Goal: Task Accomplishment & Management: Manage account settings

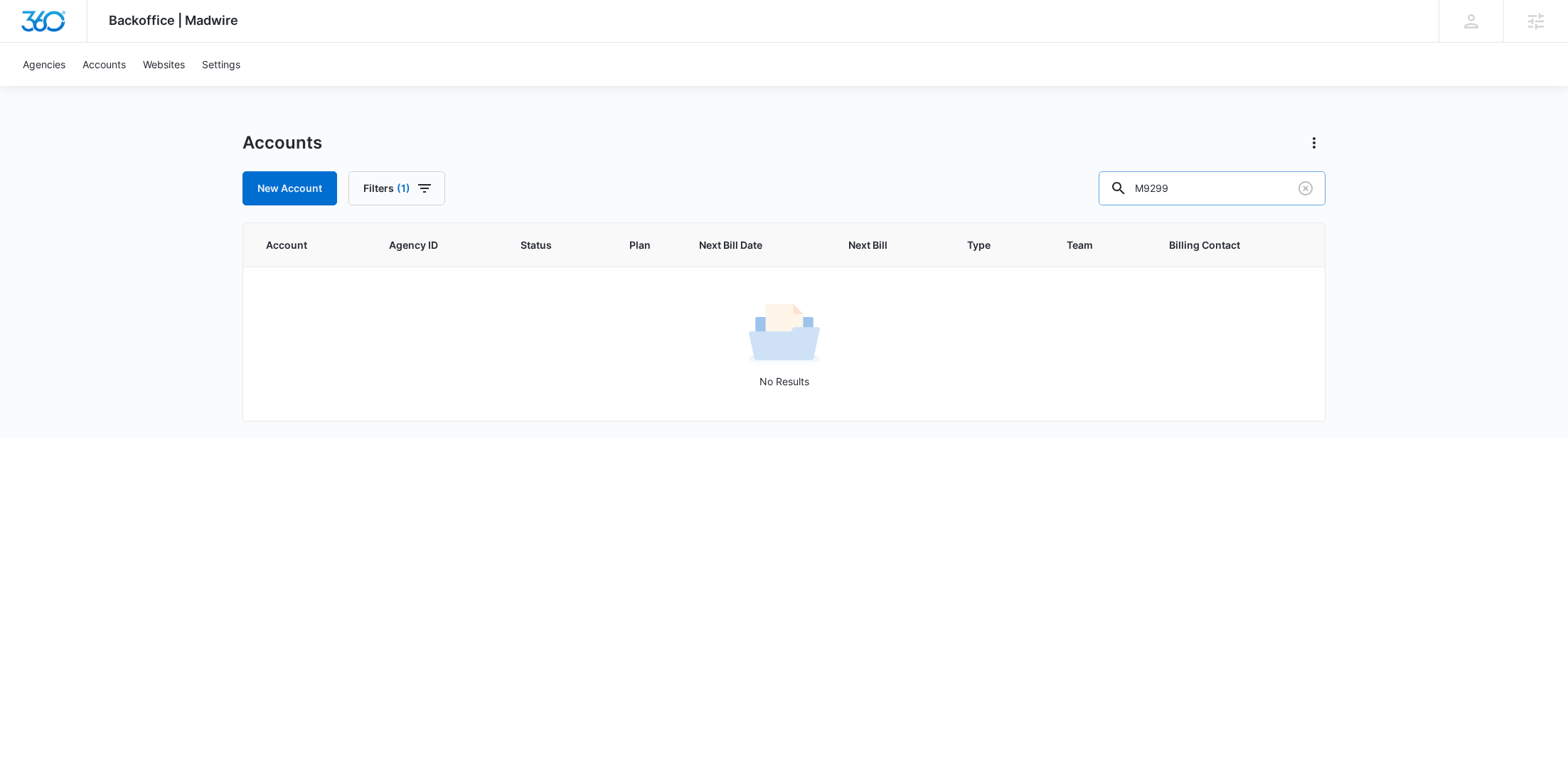
drag, startPoint x: 1216, startPoint y: 185, endPoint x: 1148, endPoint y: 185, distance: 68.0
click at [1148, 185] on input "M9299" at bounding box center [1212, 188] width 227 height 34
paste input "334150"
type input "M334150"
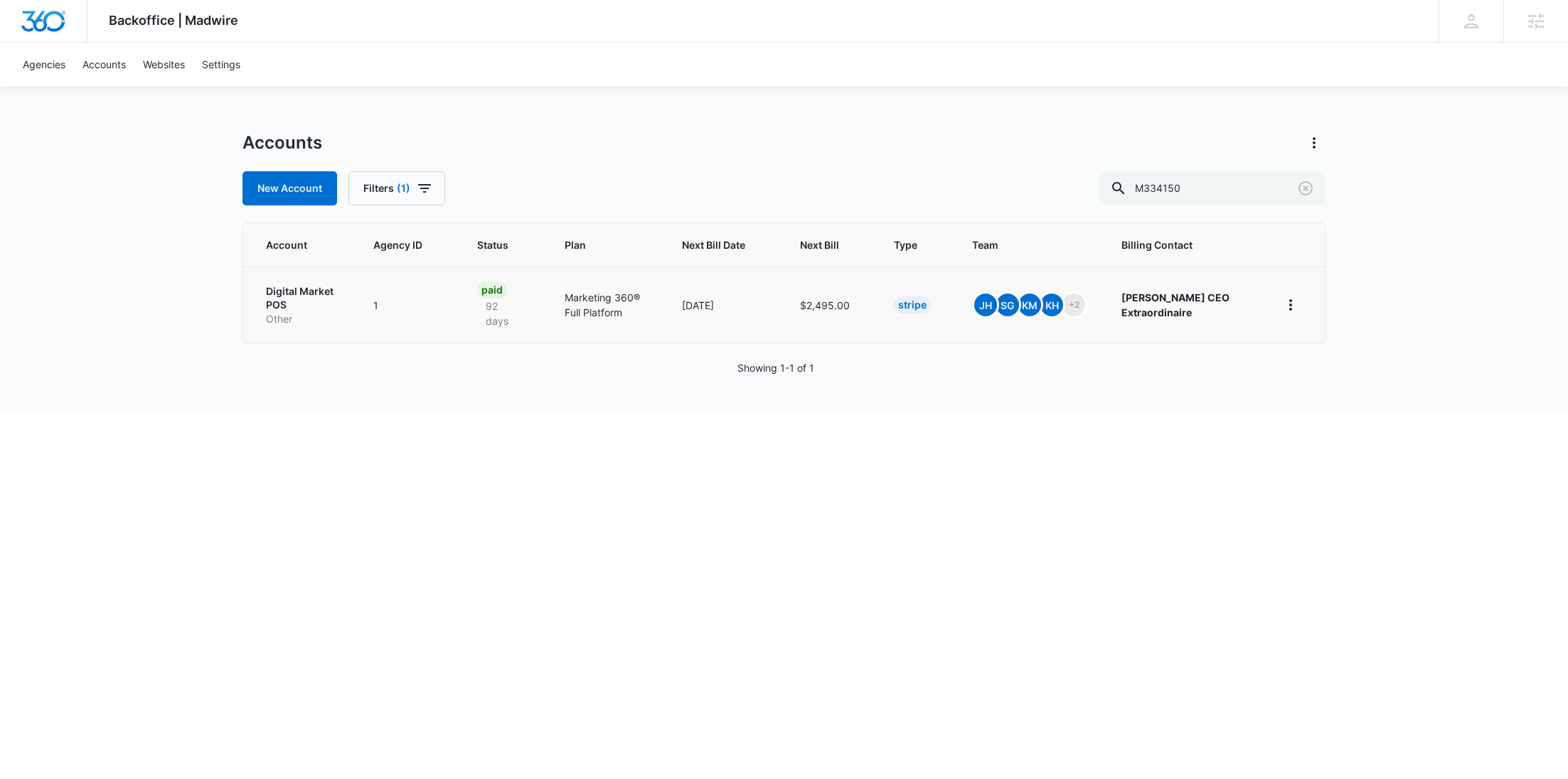
click at [292, 299] on p "Digital Market POS" at bounding box center [303, 298] width 73 height 28
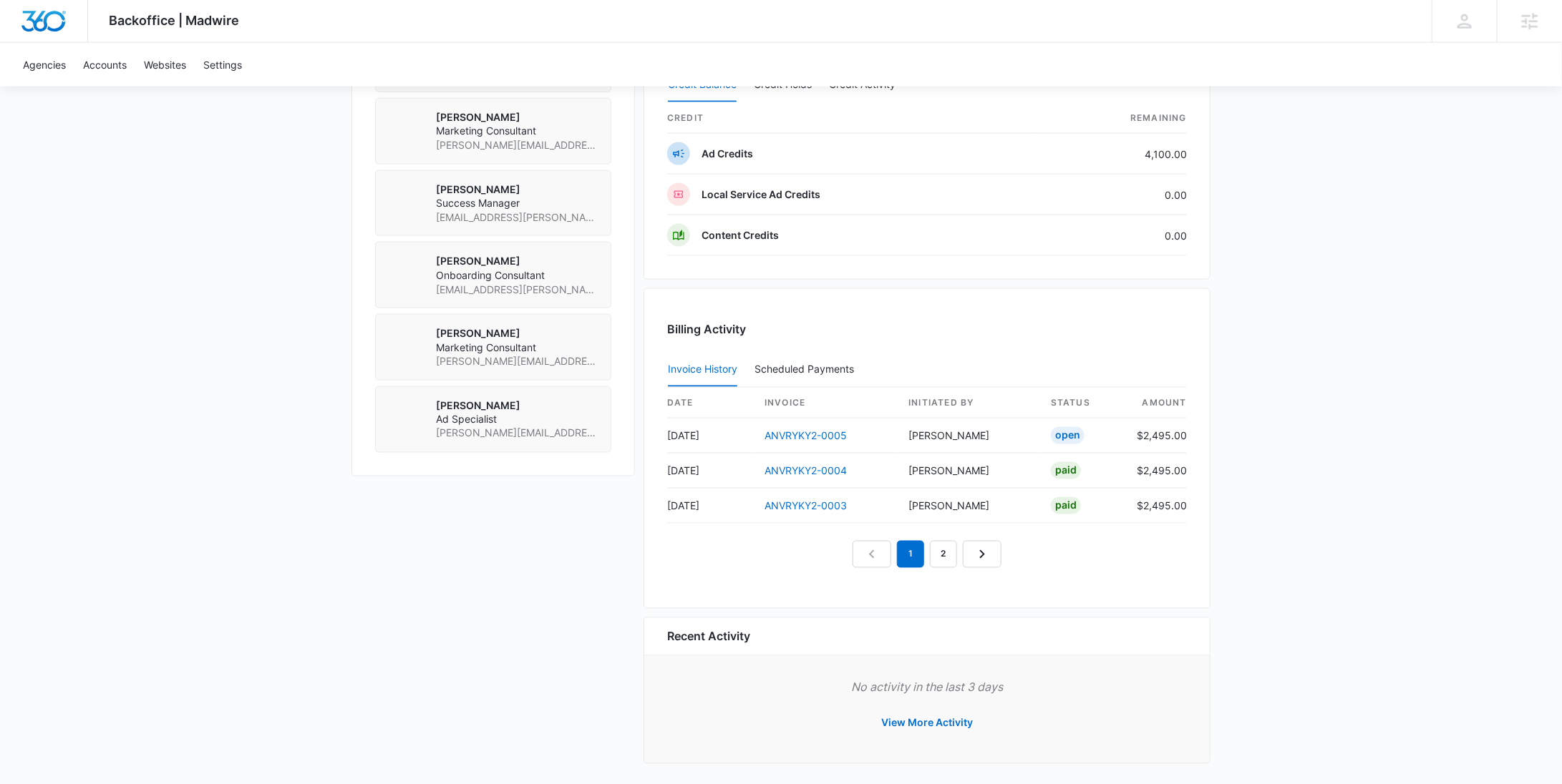
scroll to position [794, 0]
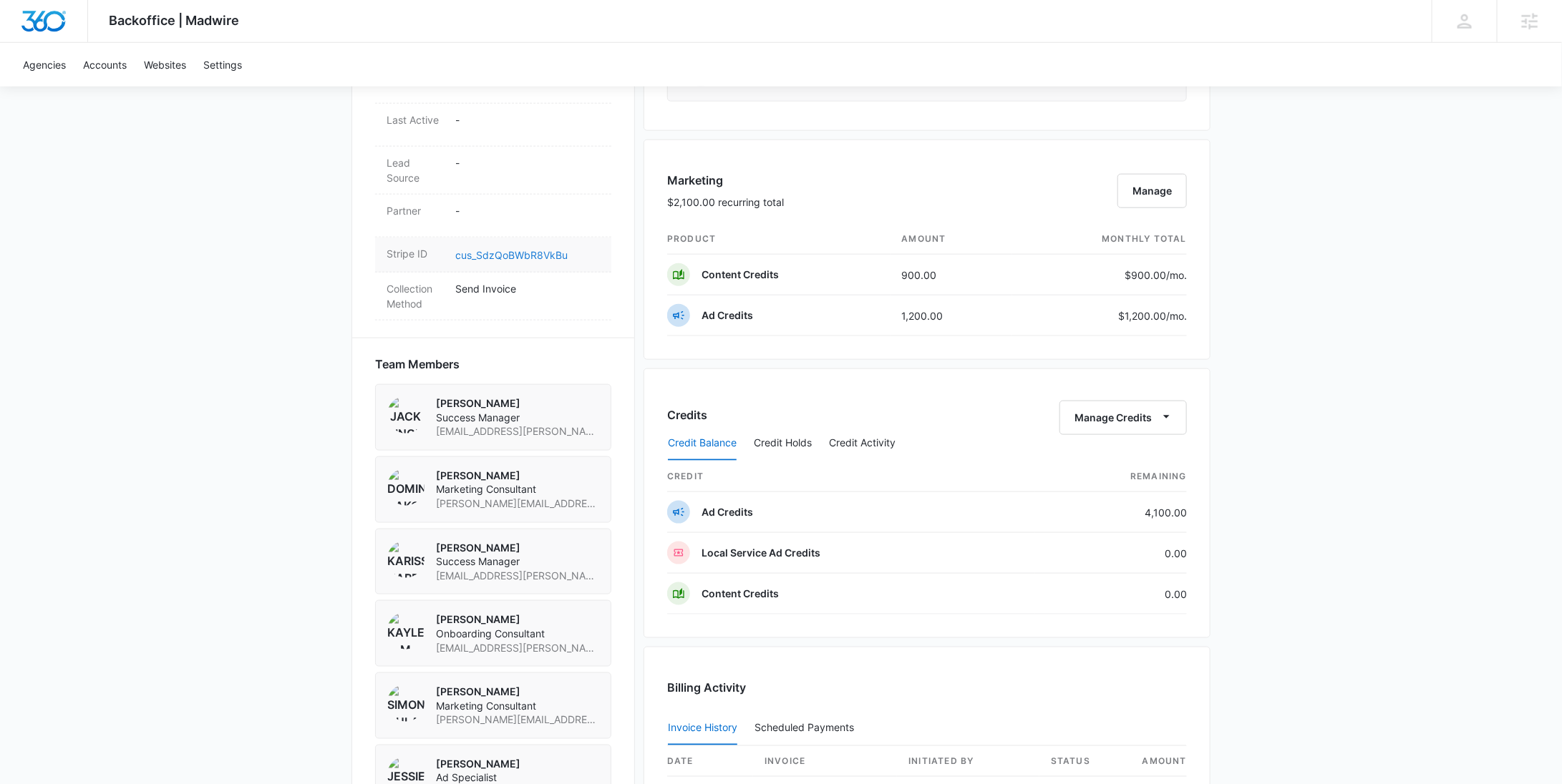
click at [530, 249] on link "cus_SdzQoBWbR8VkBu" at bounding box center [512, 255] width 113 height 12
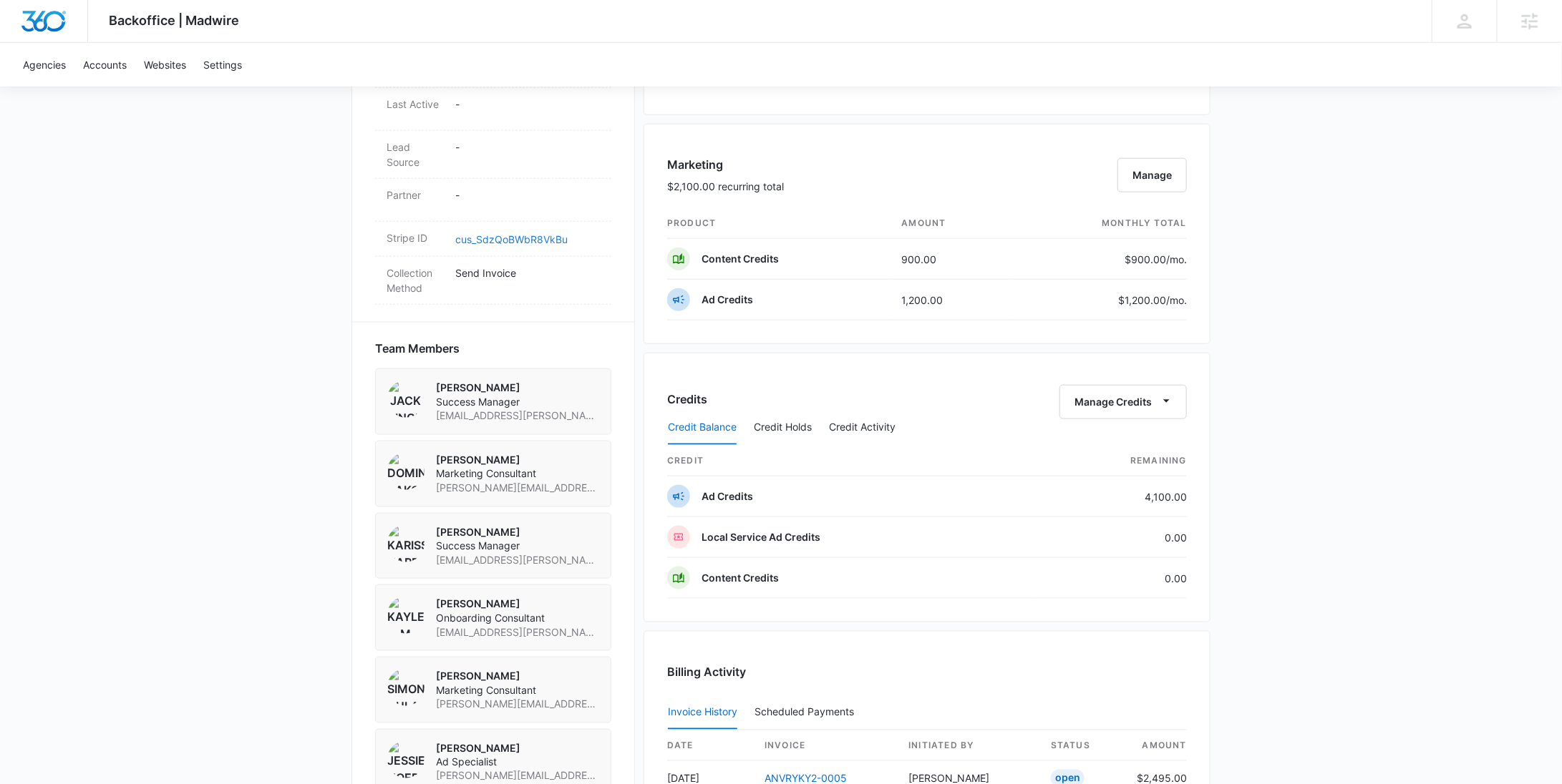
scroll to position [1152, 0]
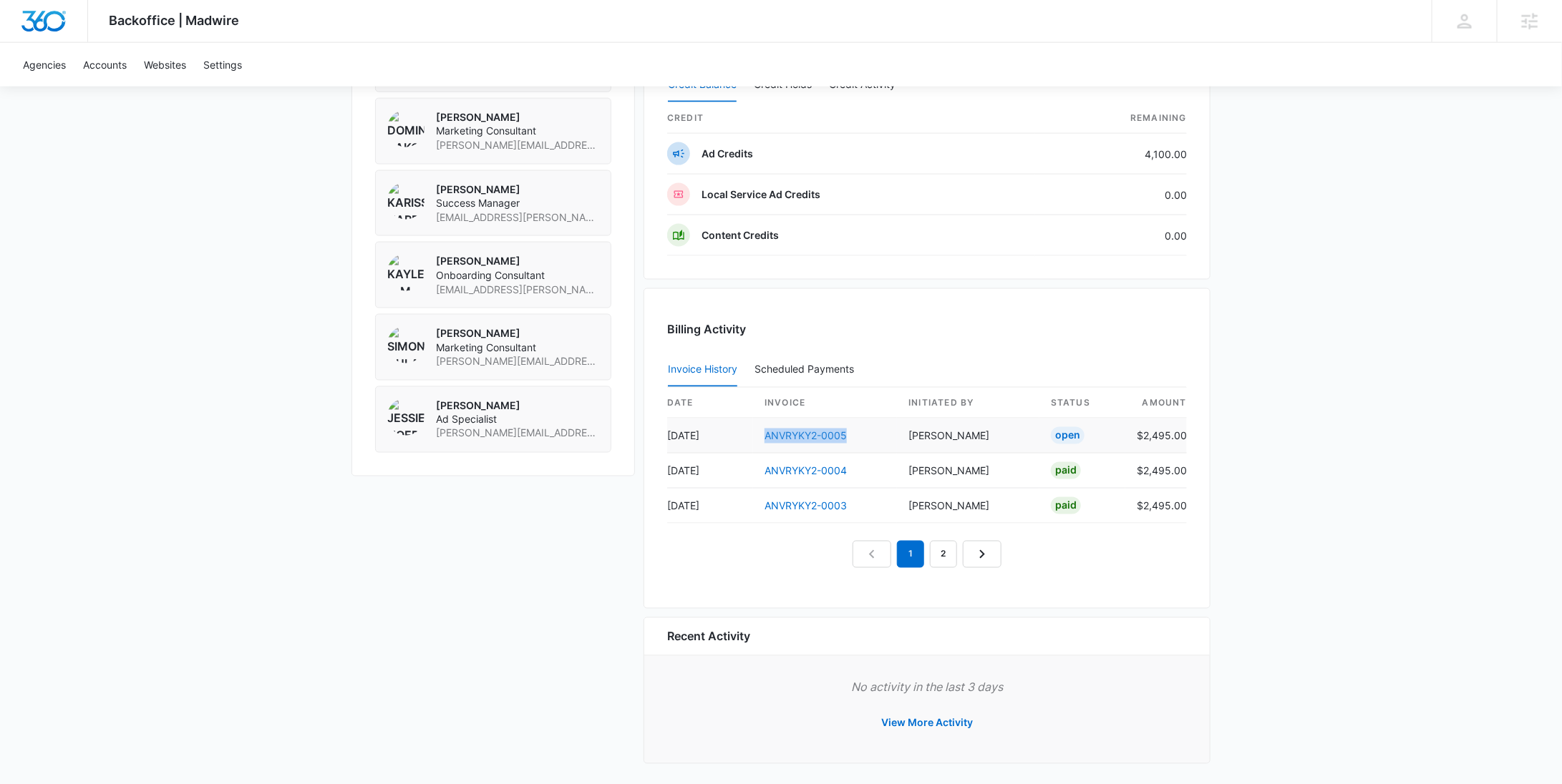
drag, startPoint x: 859, startPoint y: 436, endPoint x: 764, endPoint y: 430, distance: 95.2
click at [764, 430] on td "ANVRYKY2-0005" at bounding box center [825, 436] width 144 height 35
copy link "ANVRYKY2-0005"
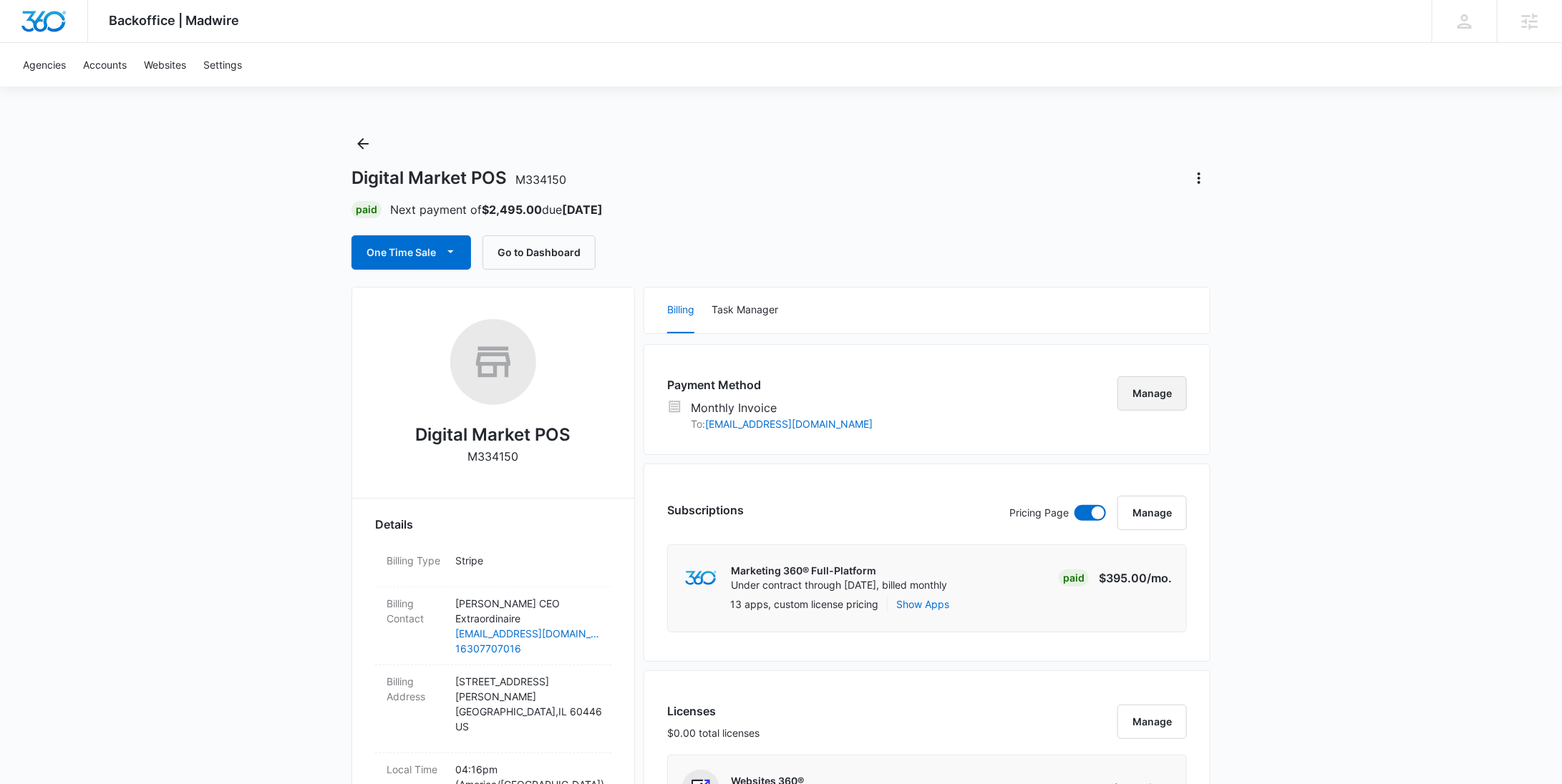
click at [1170, 395] on button "Manage" at bounding box center [1153, 393] width 70 height 34
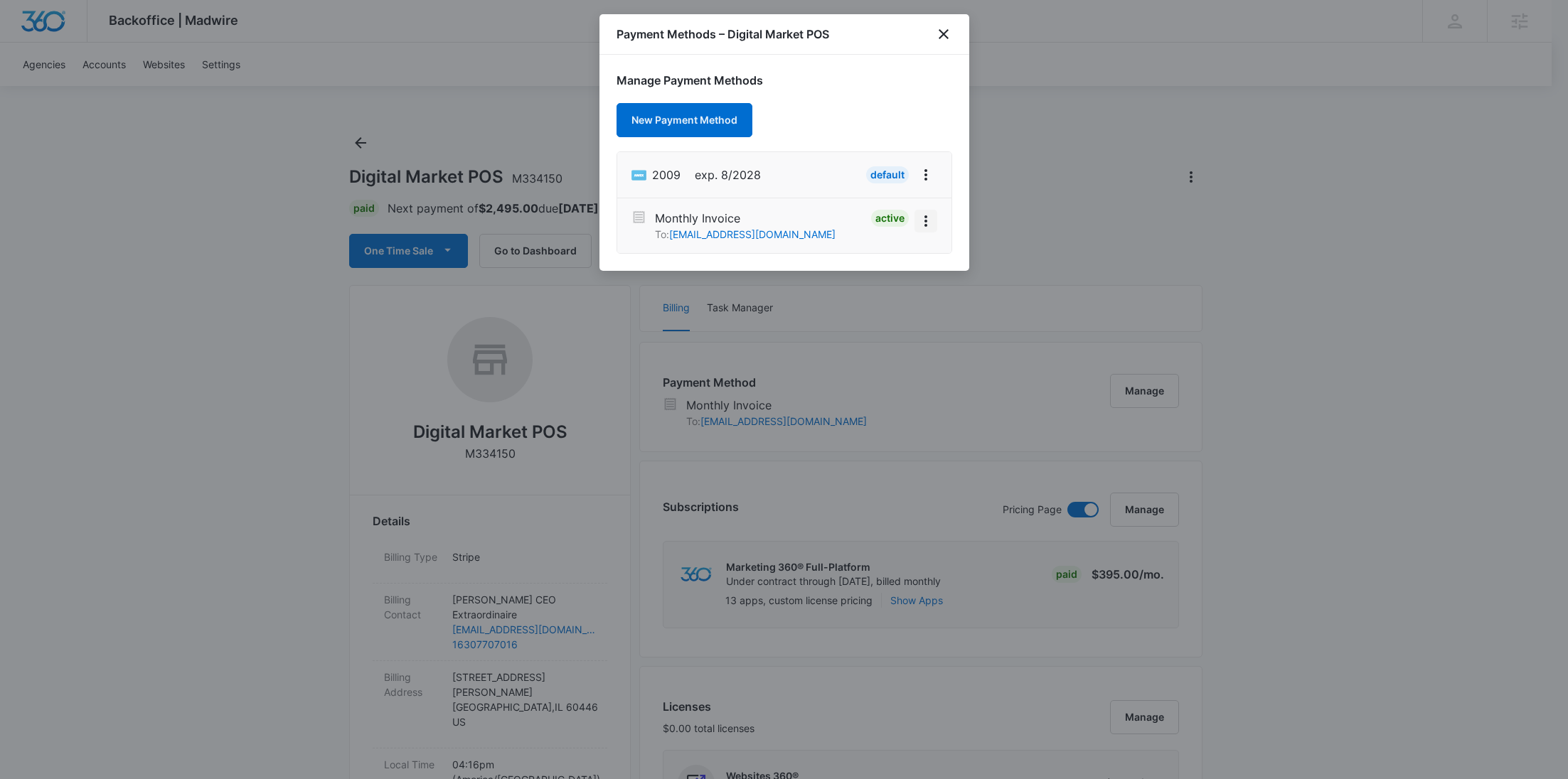
click at [934, 218] on button "View More" at bounding box center [925, 220] width 23 height 23
click at [892, 189] on button "Deactivate" at bounding box center [886, 181] width 102 height 22
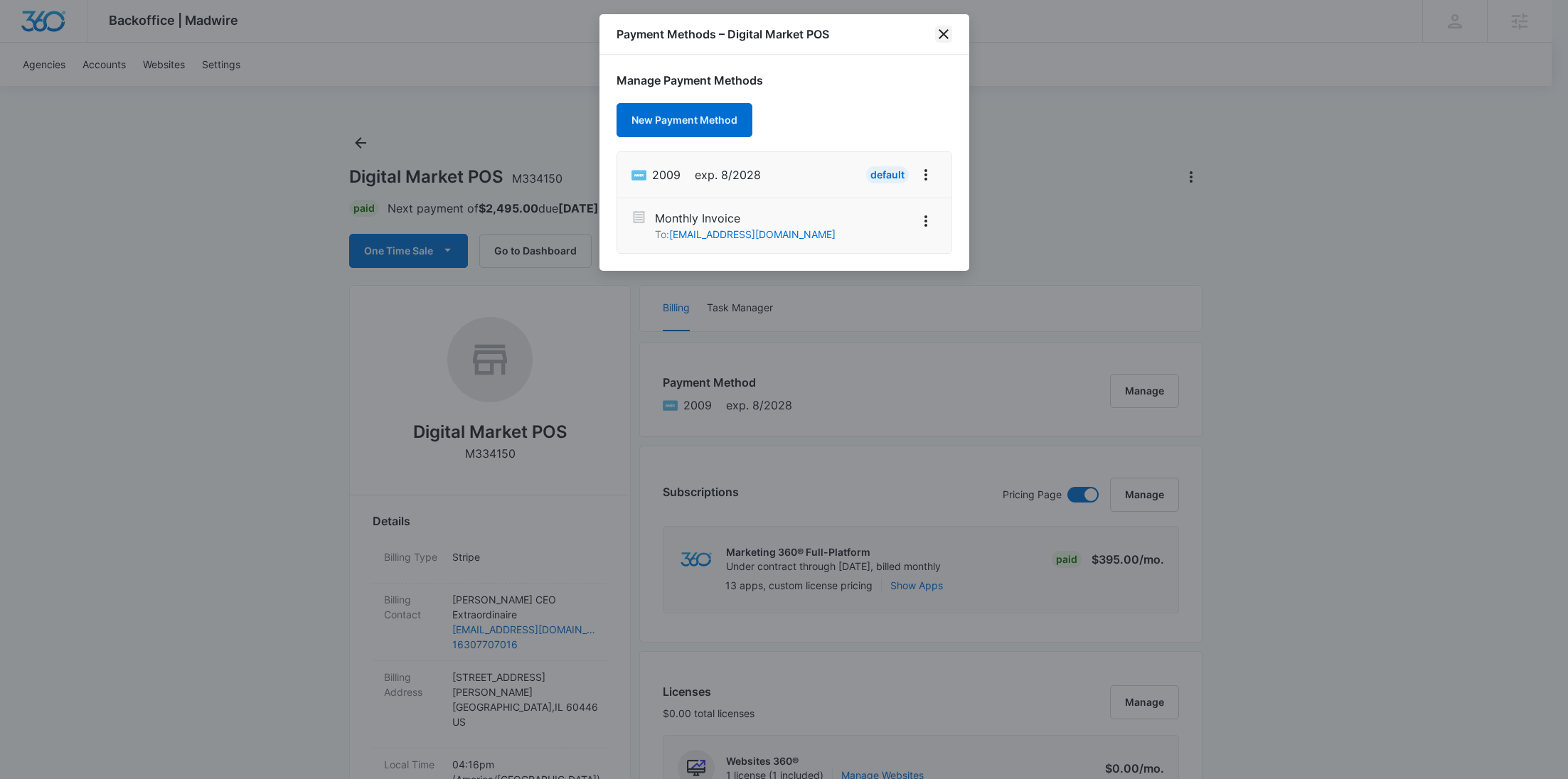
click at [944, 39] on icon "close" at bounding box center [943, 34] width 17 height 17
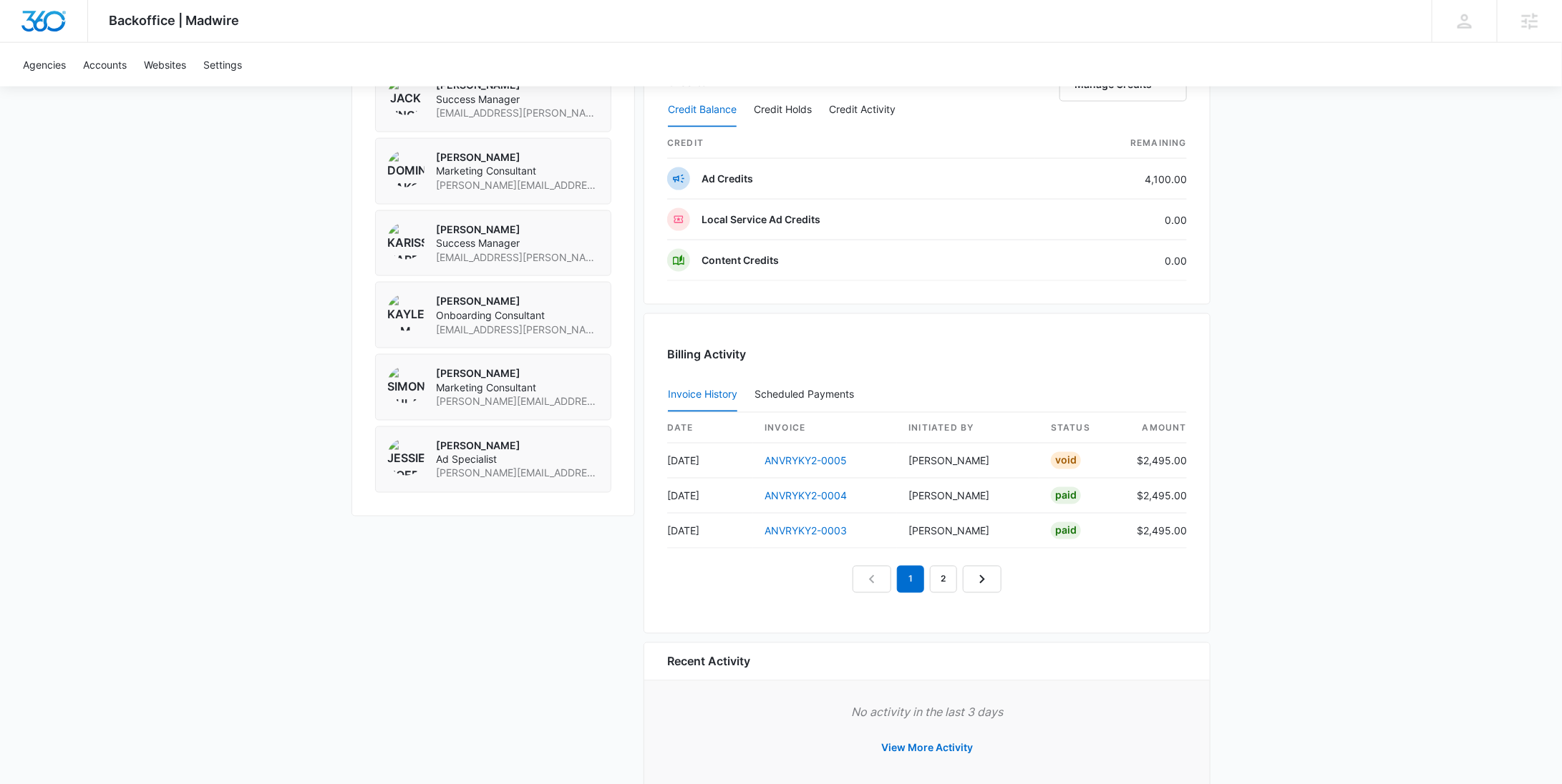
scroll to position [1137, 0]
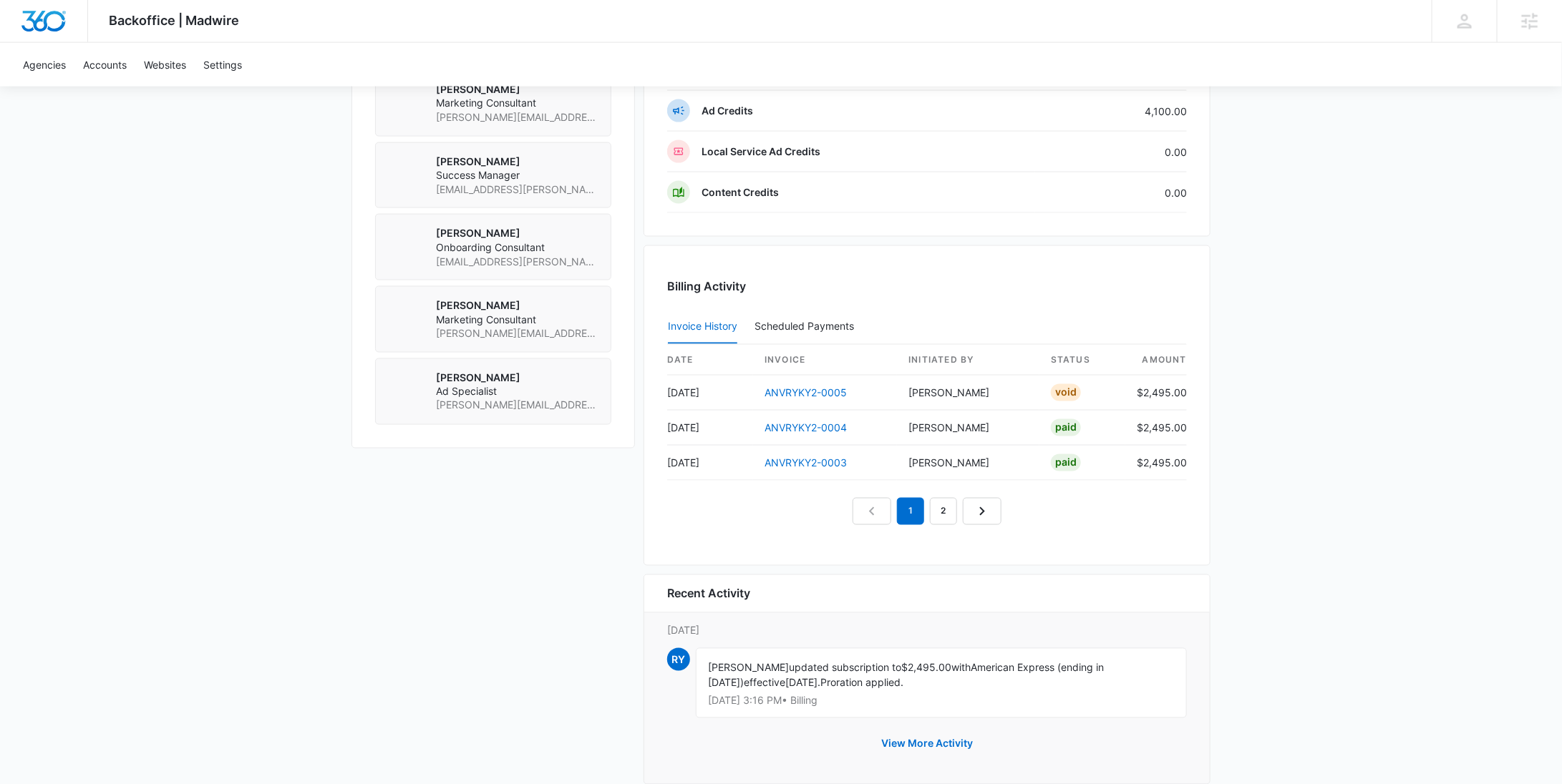
scroll to position [1200, 0]
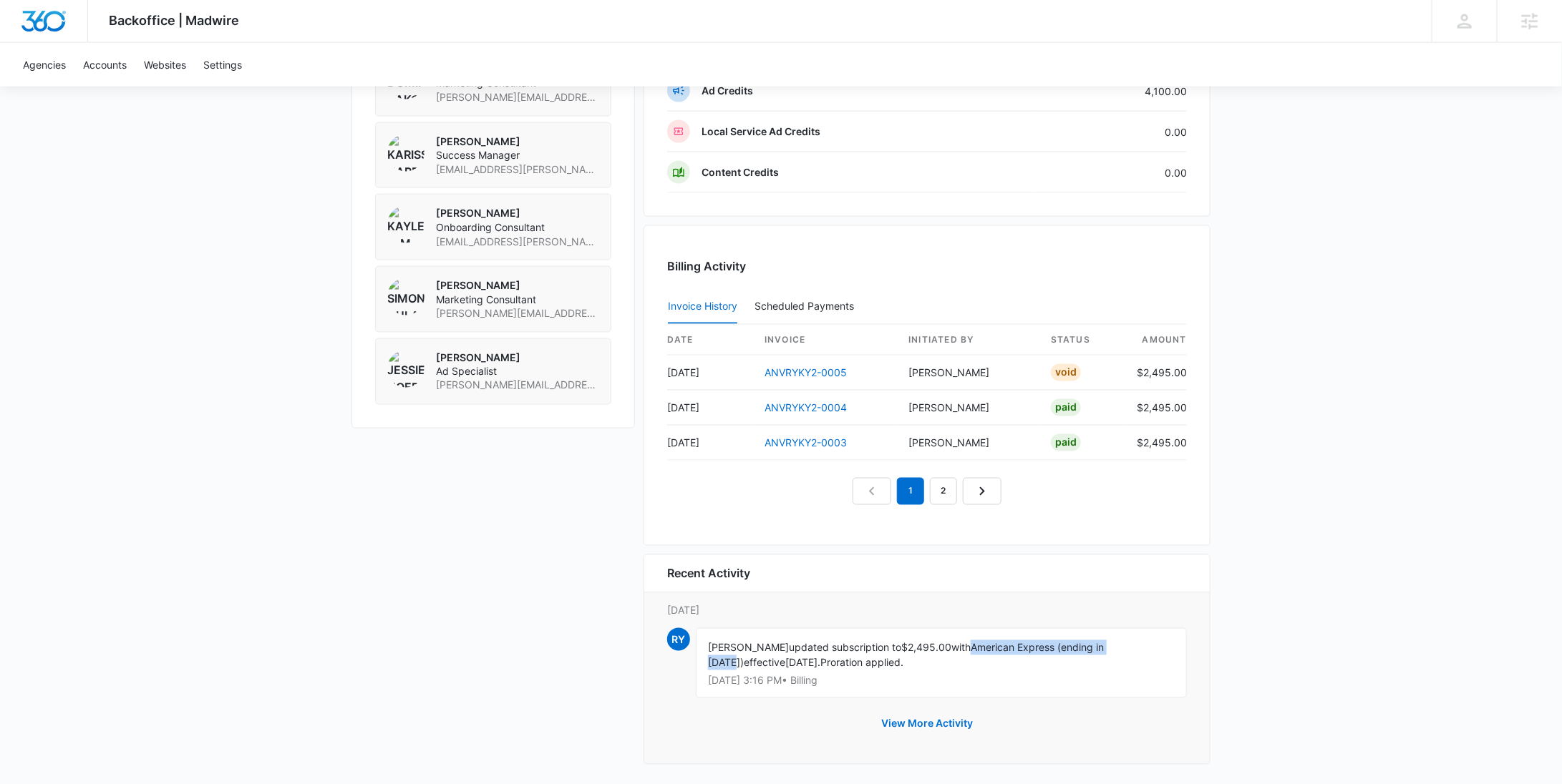
drag, startPoint x: 1084, startPoint y: 642, endPoint x: 974, endPoint y: 643, distance: 110.0
click at [974, 643] on div "Rochelle Young updated subscription to $2,495.00 with American Express (ending …" at bounding box center [942, 663] width 491 height 70
copy span "American Express (ending in 2009)"
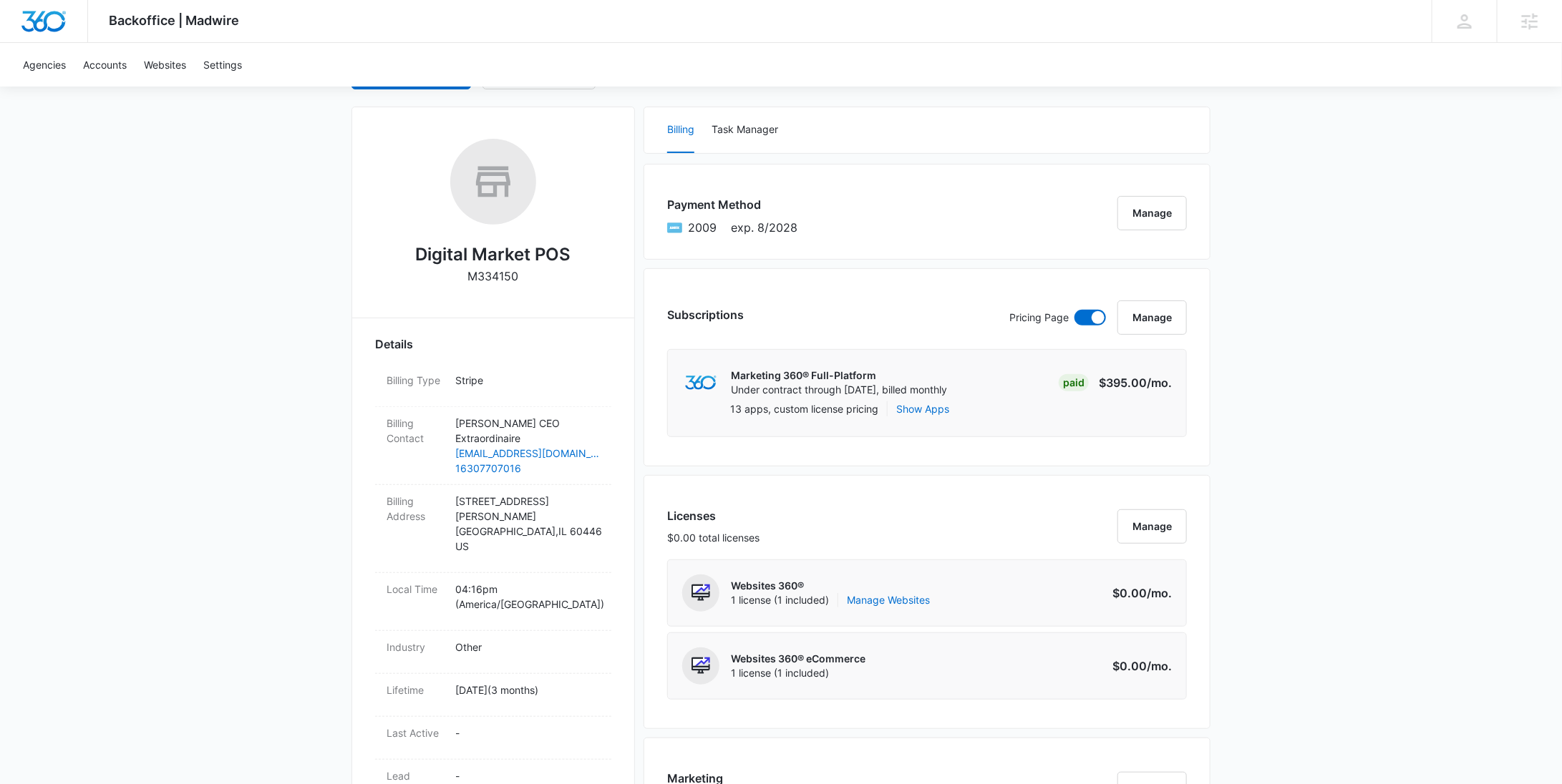
scroll to position [0, 0]
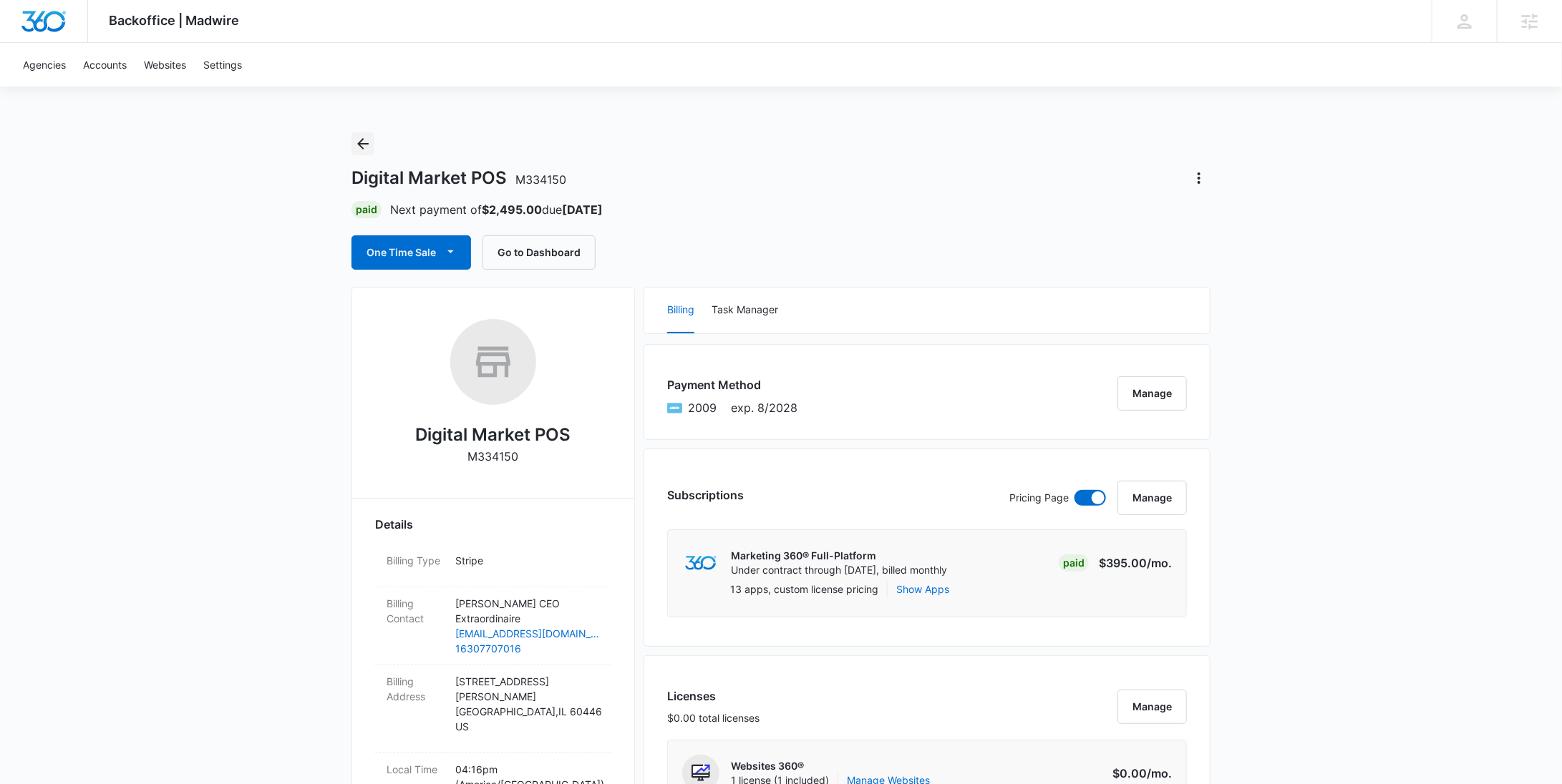
drag, startPoint x: 365, startPoint y: 142, endPoint x: 372, endPoint y: 145, distance: 7.6
click at [365, 142] on icon "Back" at bounding box center [363, 144] width 17 height 17
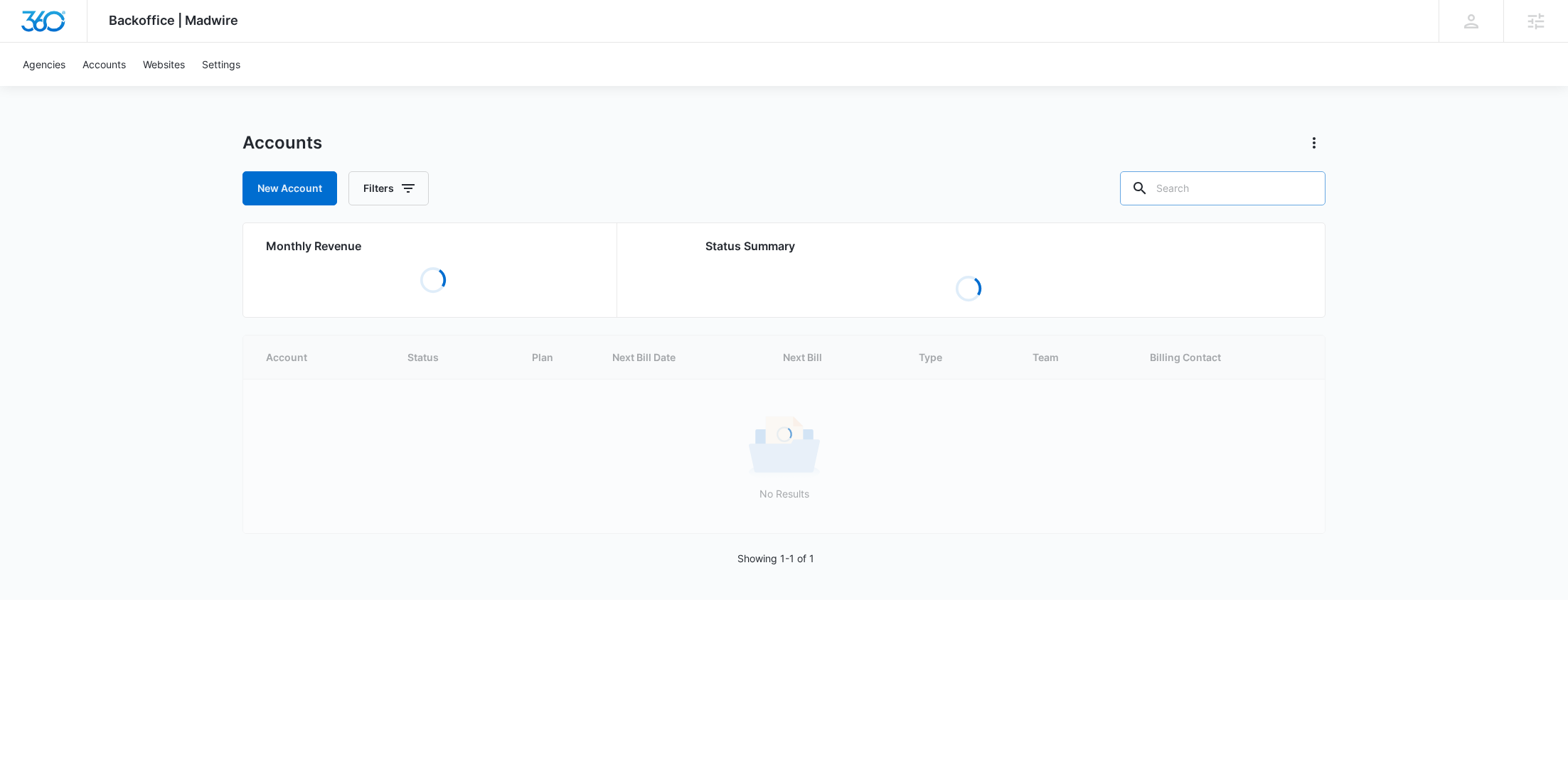
click at [1274, 190] on input "text" at bounding box center [1222, 188] width 205 height 34
paste input "M188378"
type input "M188378"
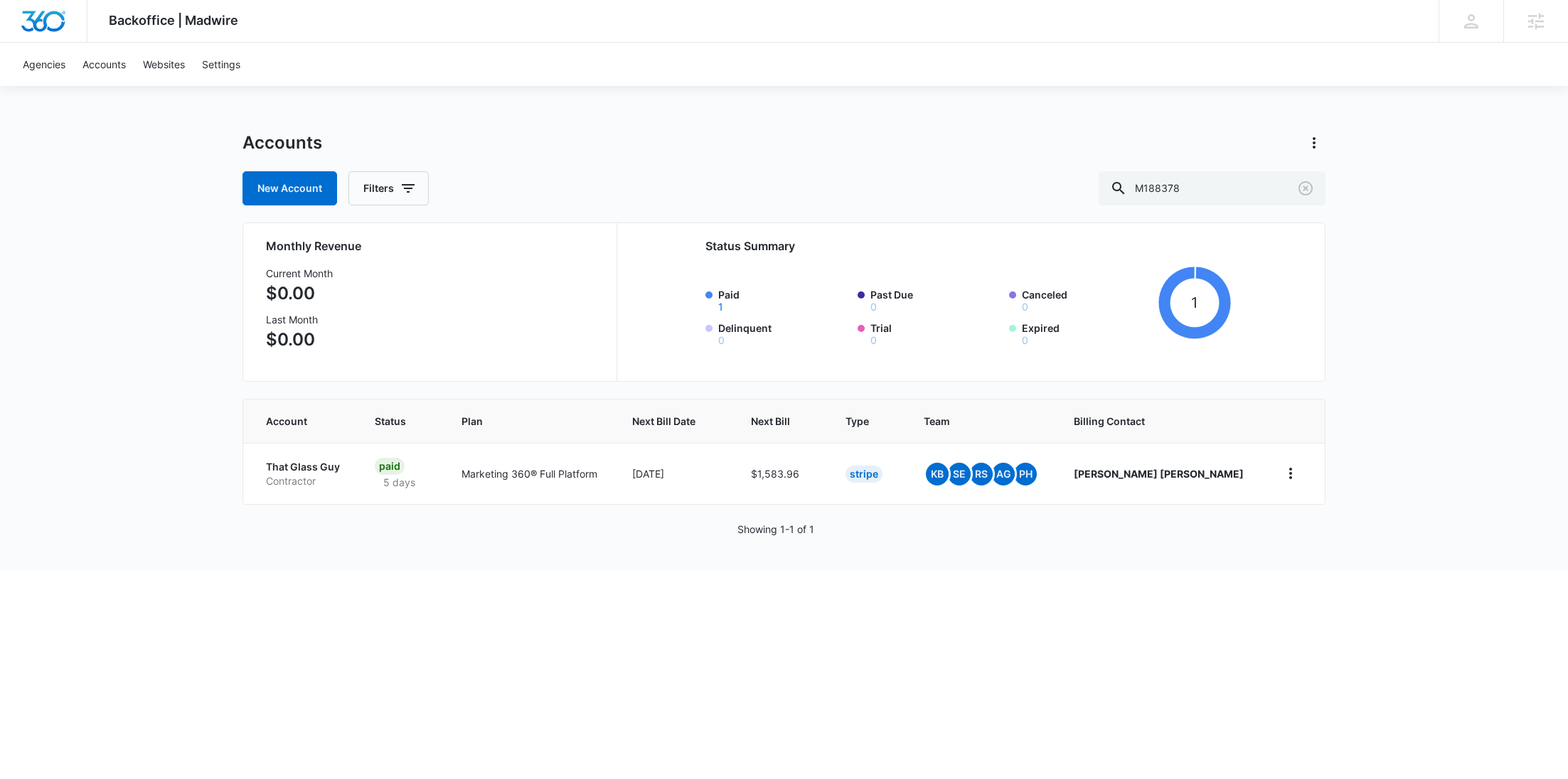
click at [323, 478] on p "Contractor" at bounding box center [303, 481] width 74 height 14
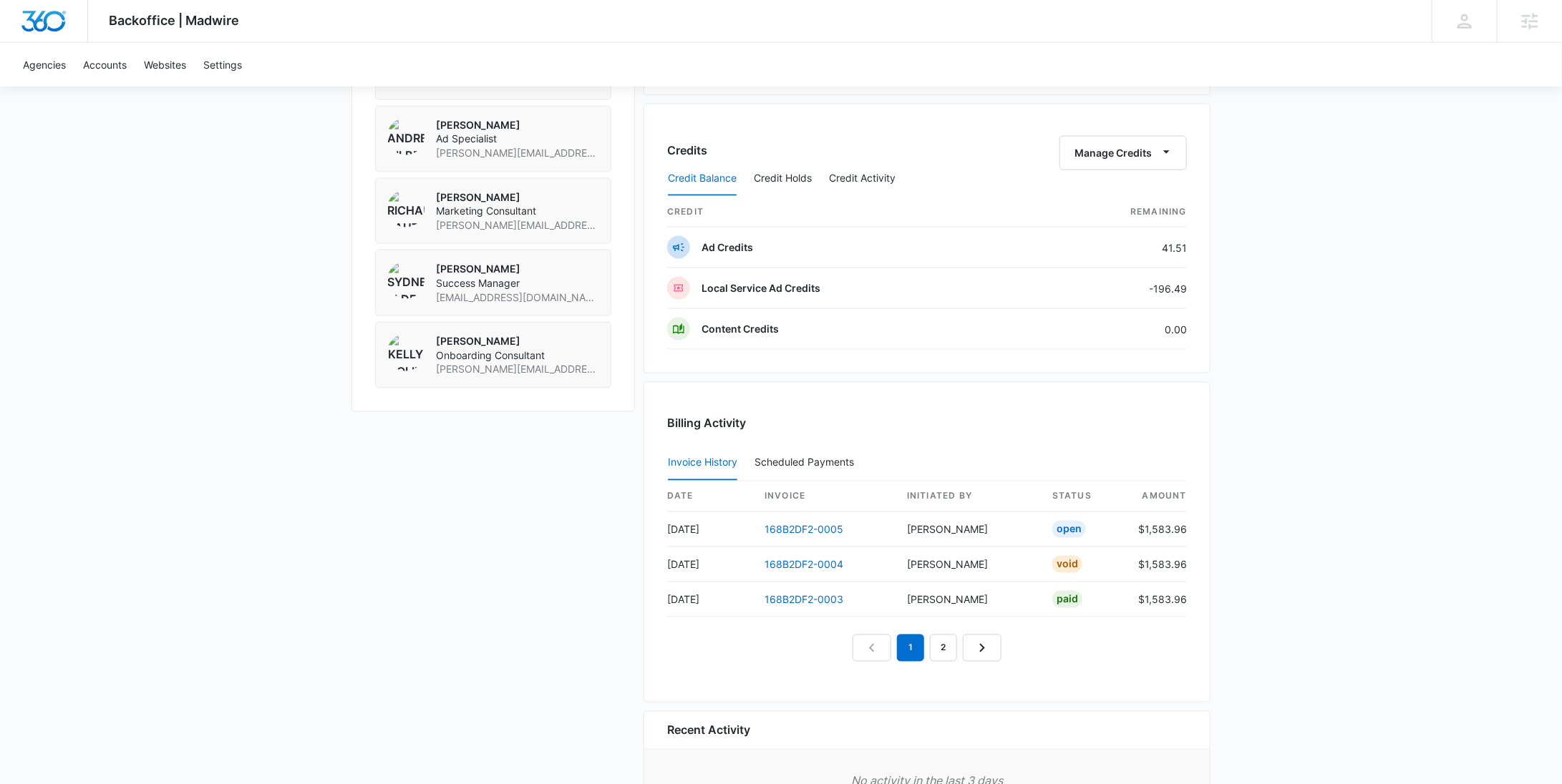
scroll to position [811, 0]
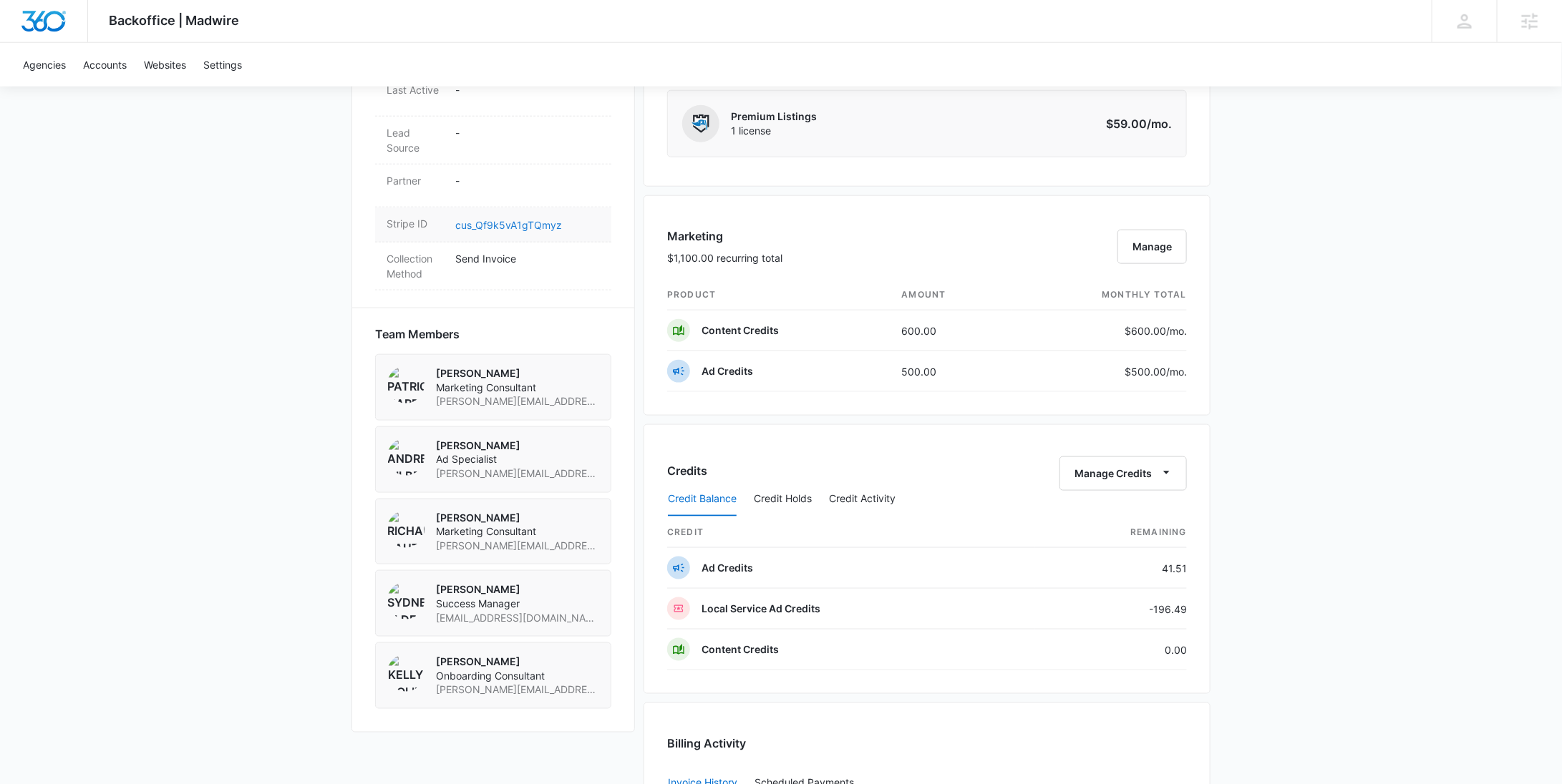
click at [535, 219] on link "cus_Qf9k5vA1gTQmyz" at bounding box center [509, 225] width 107 height 12
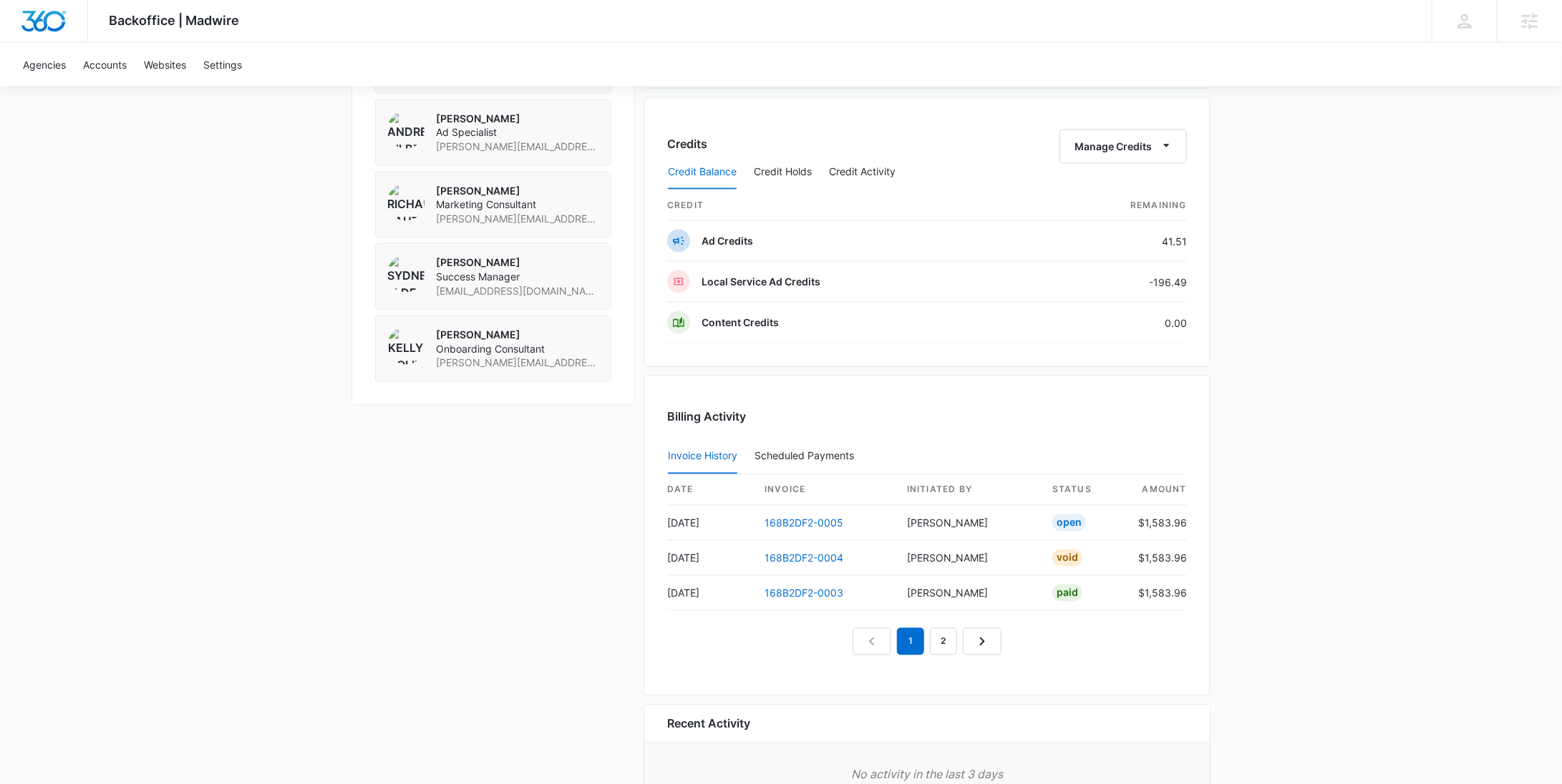
scroll to position [1224, 0]
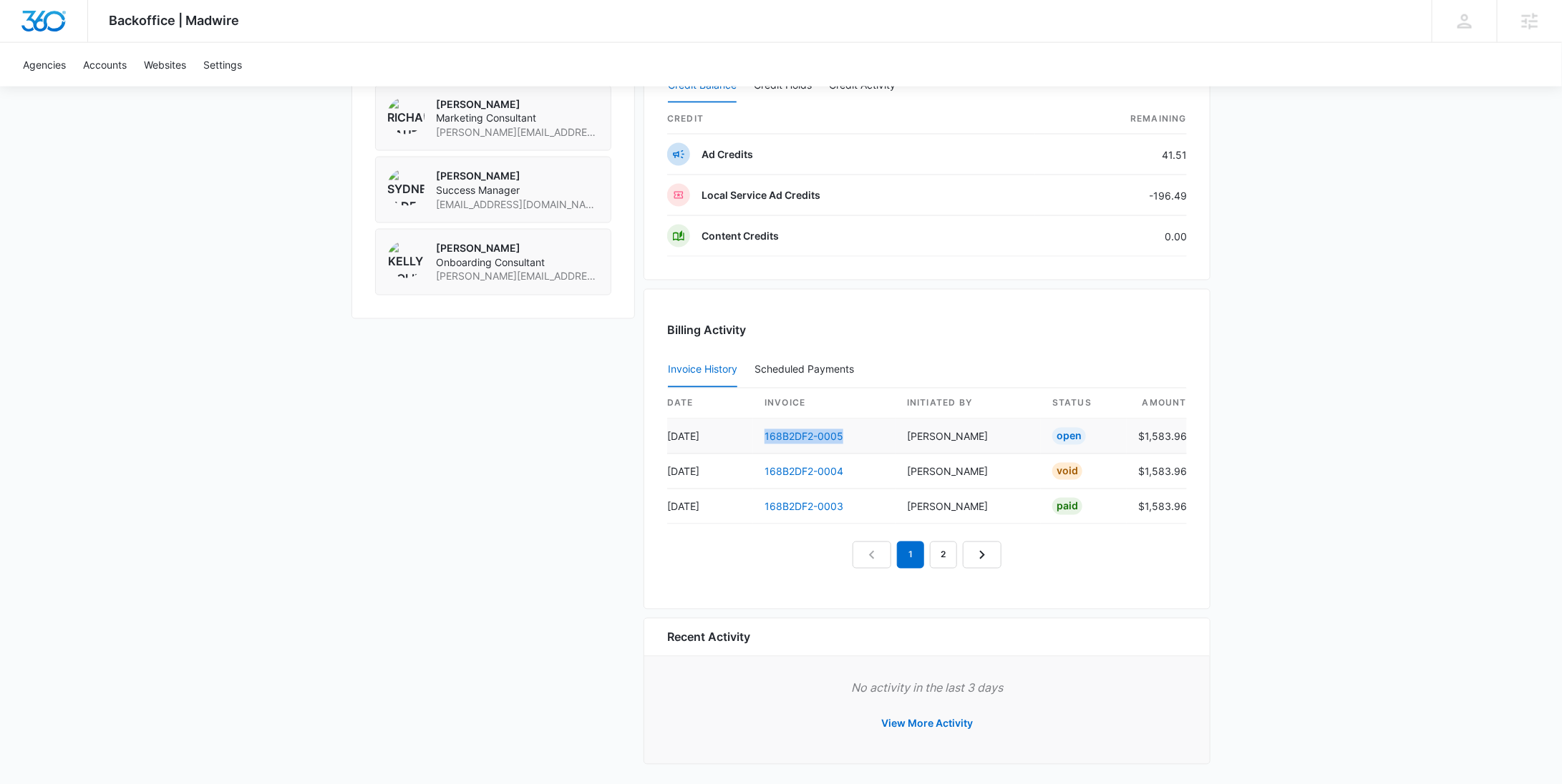
click at [789, 440] on td "168B2DF2-0005" at bounding box center [824, 437] width 142 height 35
copy link "168B2DF2-0005"
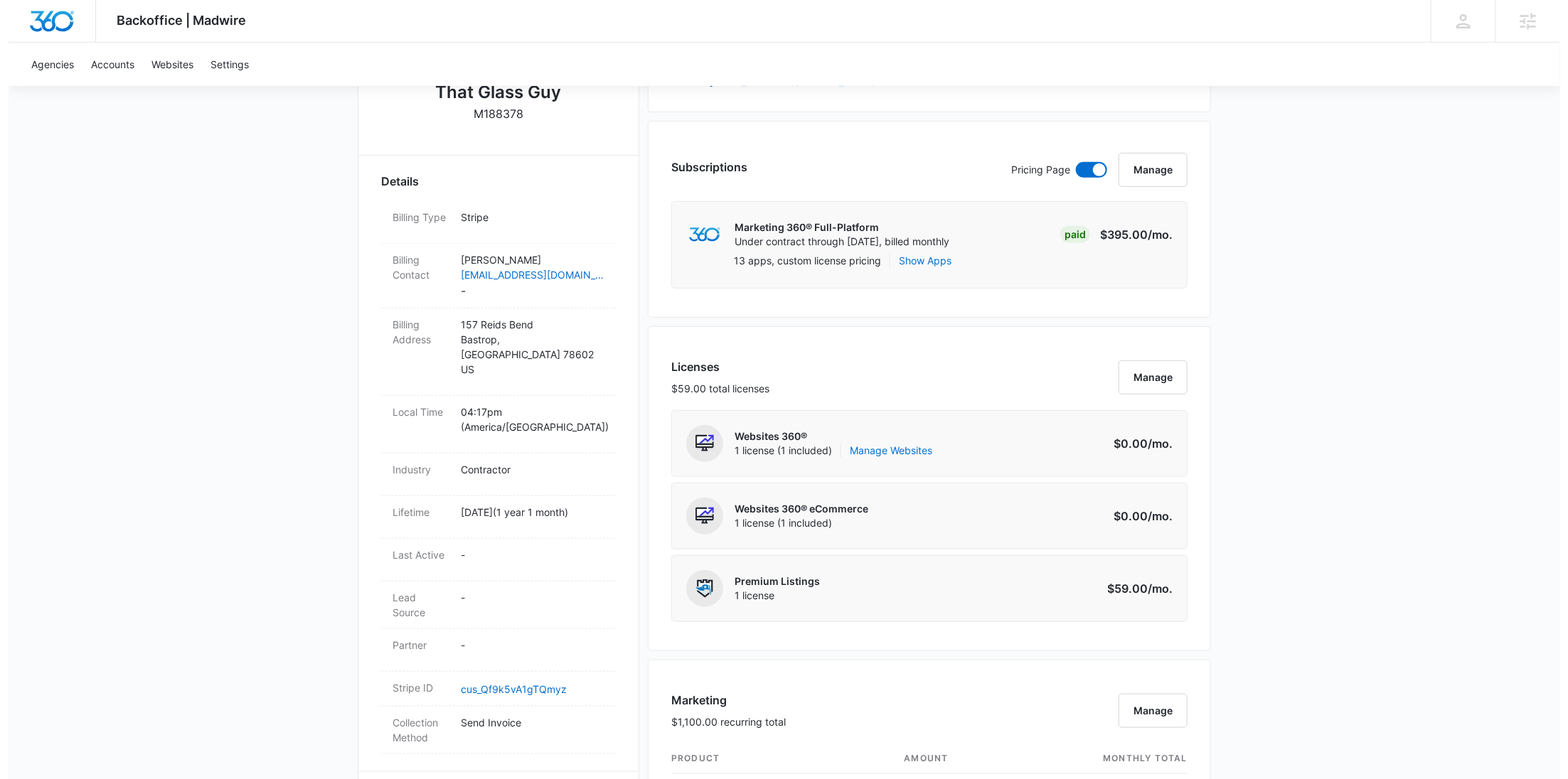
scroll to position [0, 0]
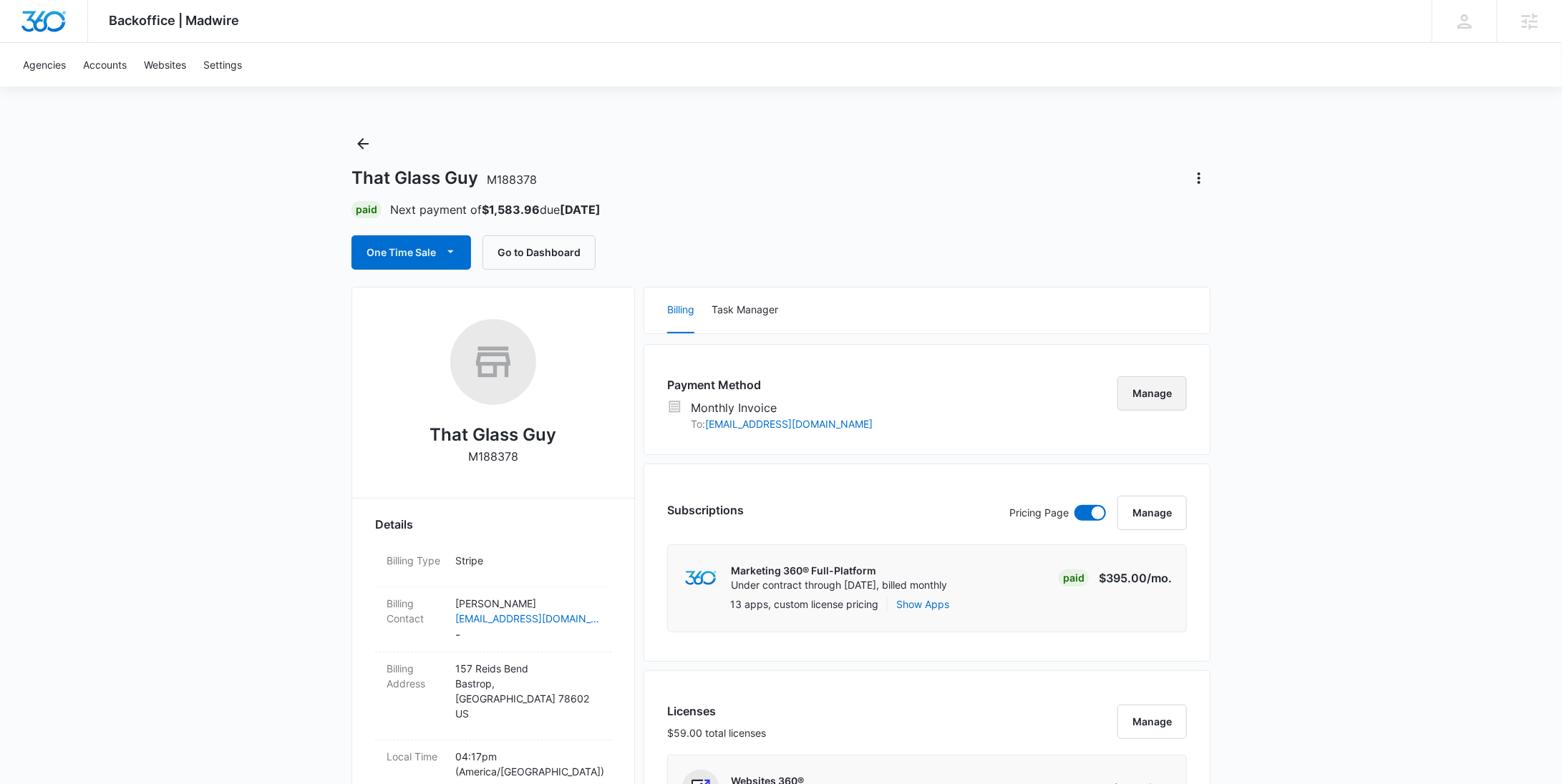
click at [1146, 396] on button "Manage" at bounding box center [1153, 393] width 70 height 34
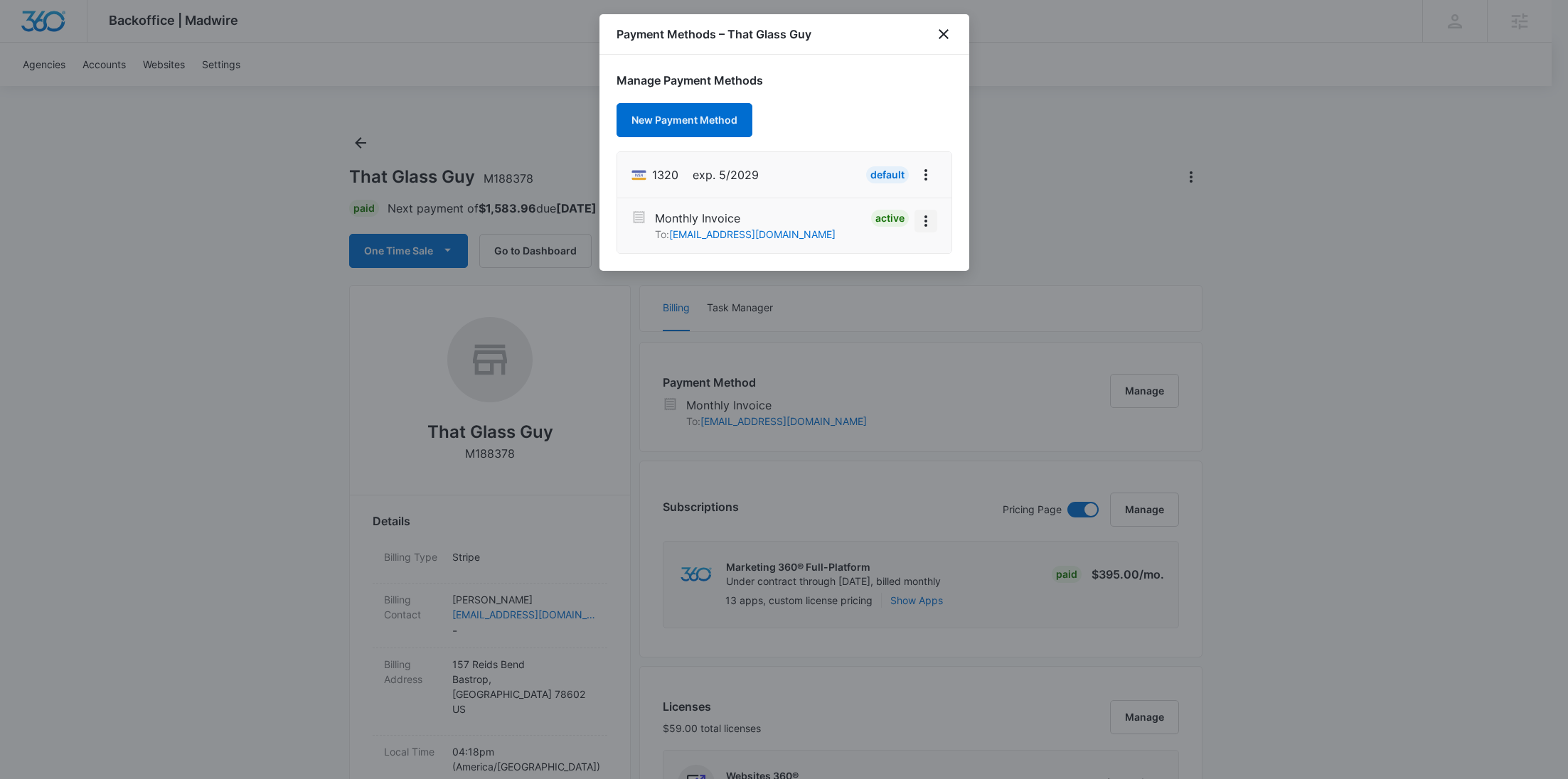
click at [923, 225] on icon "View More" at bounding box center [926, 221] width 17 height 17
click at [891, 183] on div "Deactivate" at bounding box center [877, 181] width 50 height 10
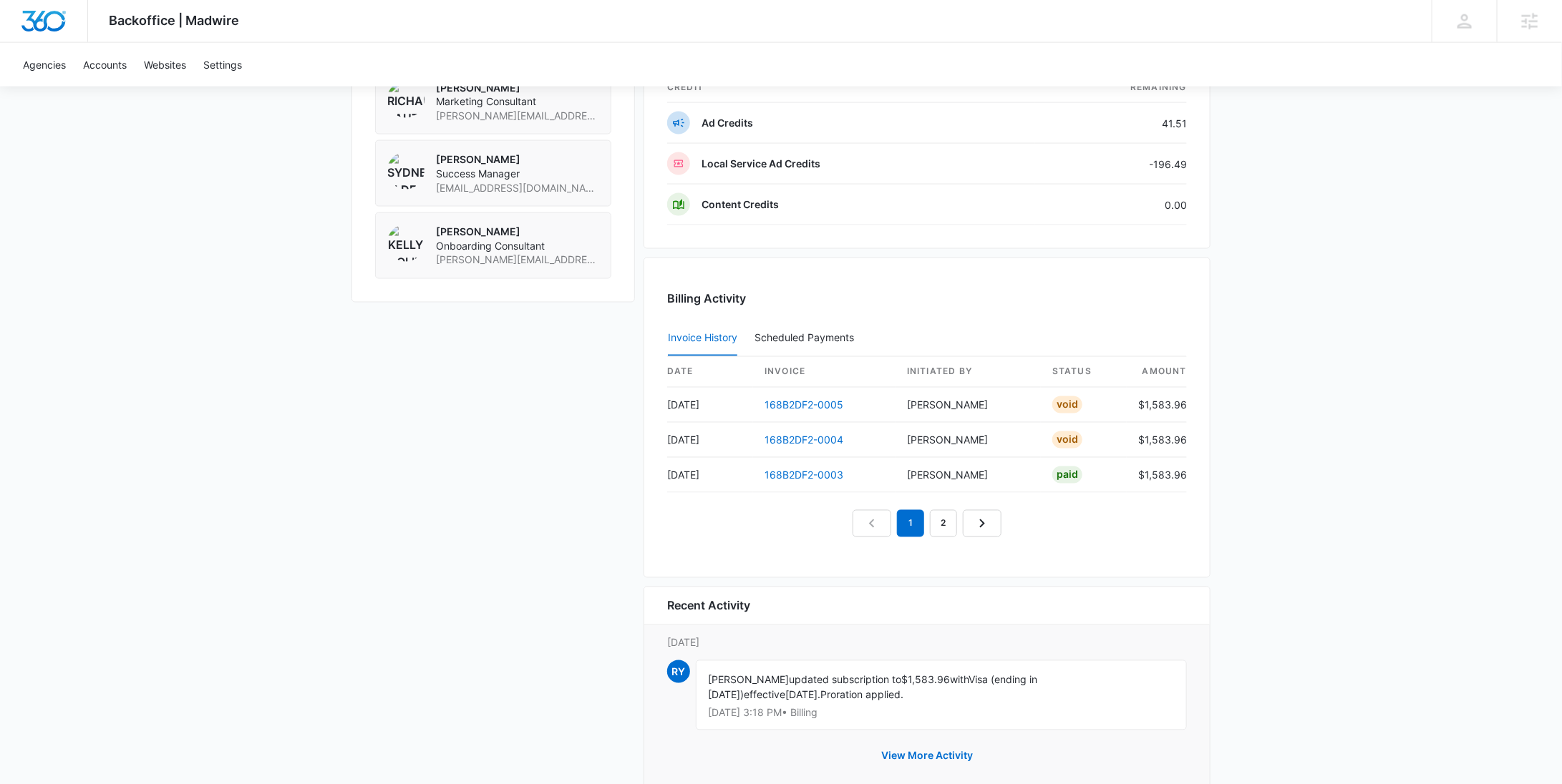
scroll to position [1273, 0]
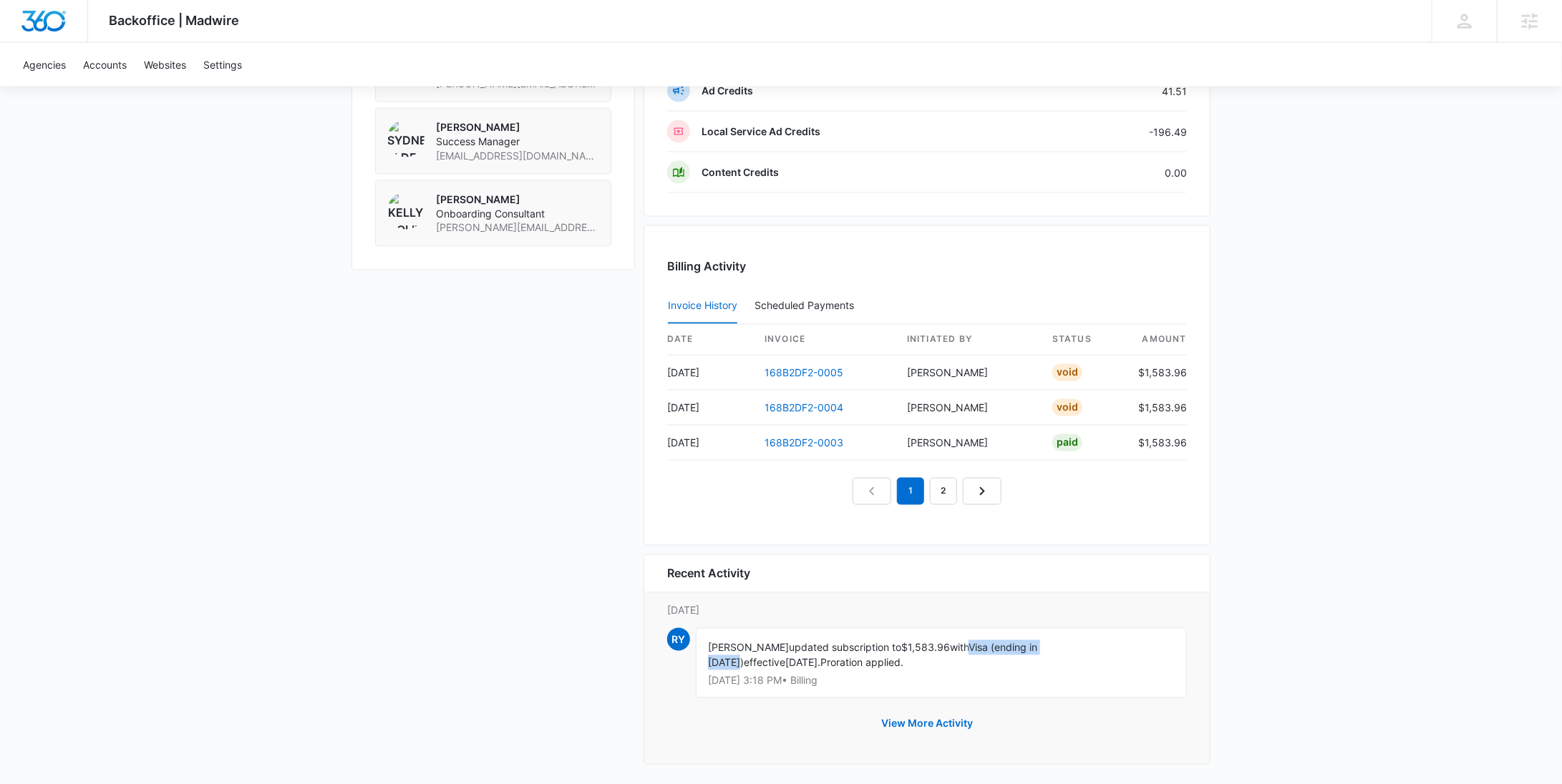
drag, startPoint x: 1047, startPoint y: 640, endPoint x: 970, endPoint y: 643, distance: 77.1
click at [970, 643] on div "Rochelle Young updated subscription to $1,583.96 with Visa (ending in 1320) eff…" at bounding box center [942, 663] width 491 height 70
copy div "Visa (ending in 1320)"
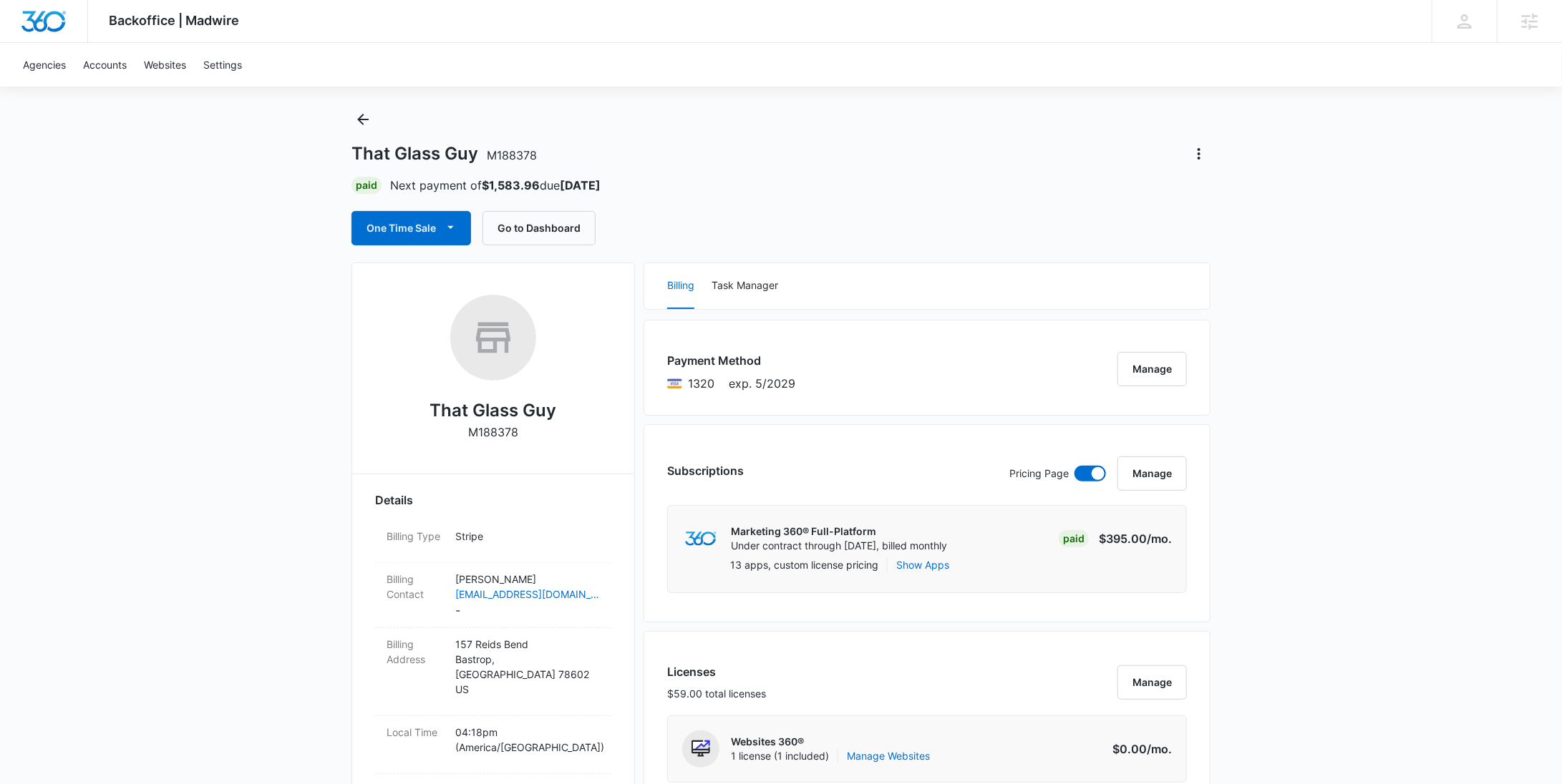
scroll to position [0, 0]
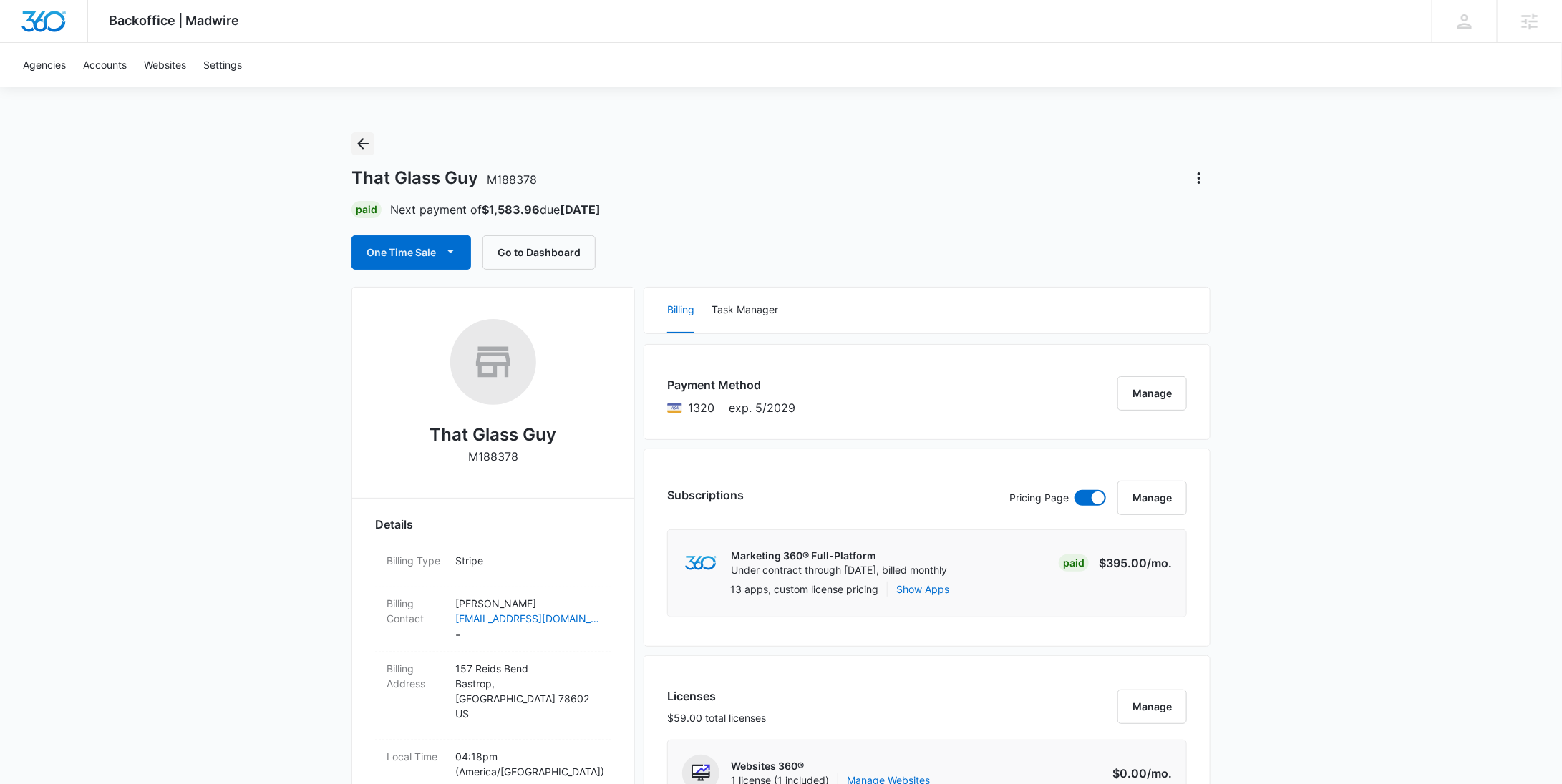
click at [365, 147] on icon "Back" at bounding box center [363, 144] width 17 height 17
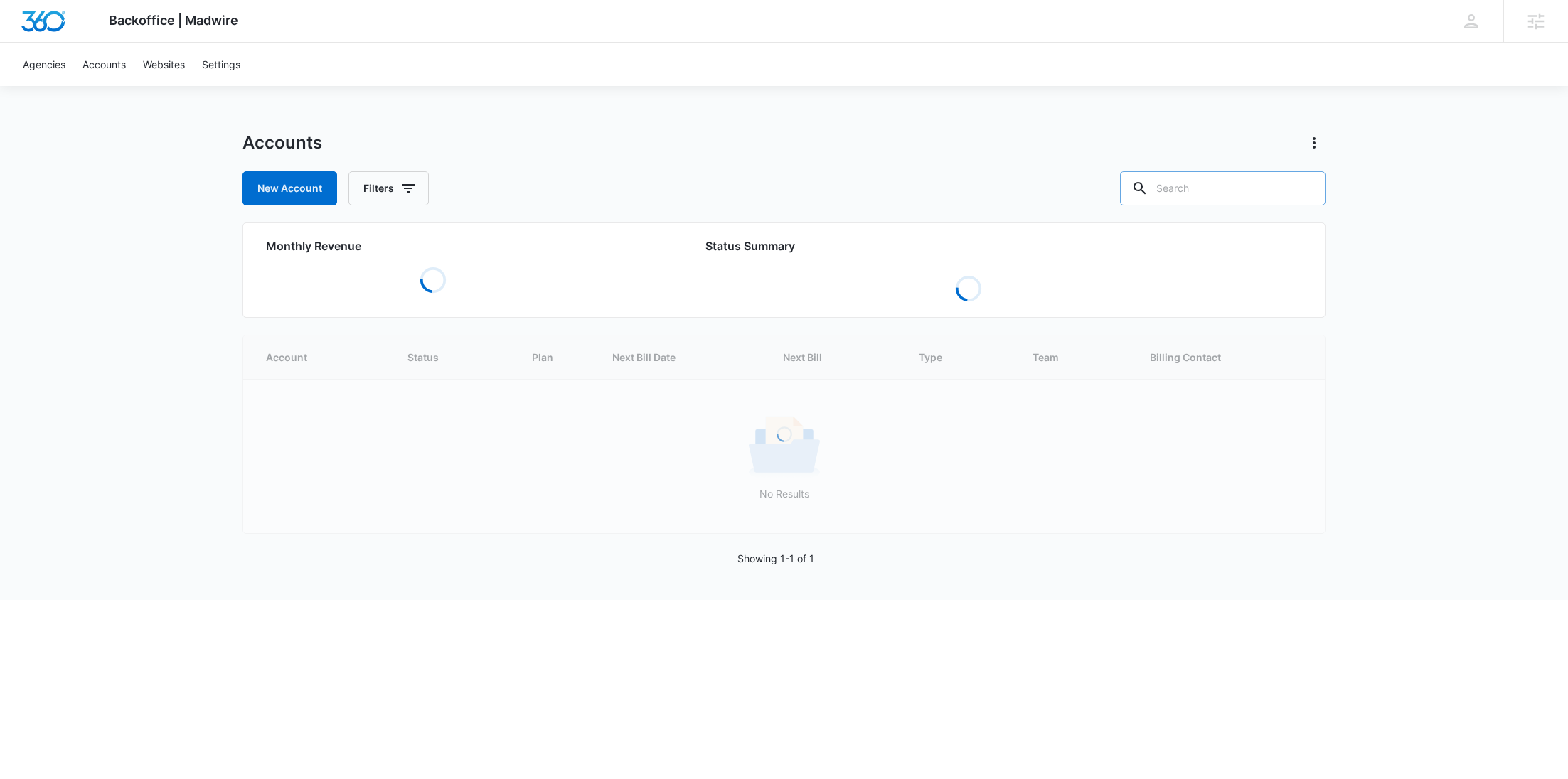
click at [1254, 195] on input "text" at bounding box center [1222, 188] width 205 height 34
paste input "M327814"
type input "M327814"
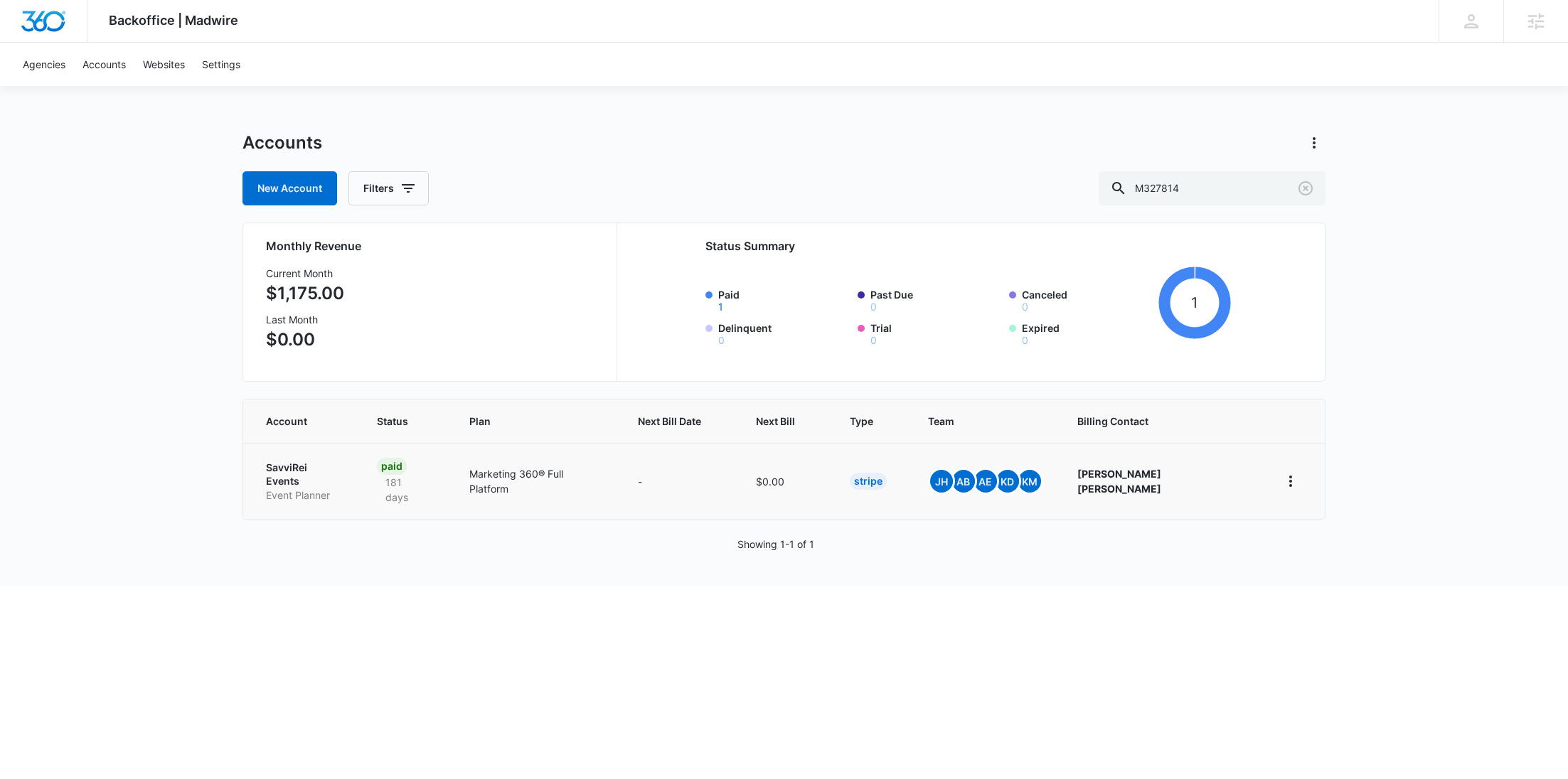
click at [293, 488] on p "Event Planner" at bounding box center [305, 495] width 77 height 14
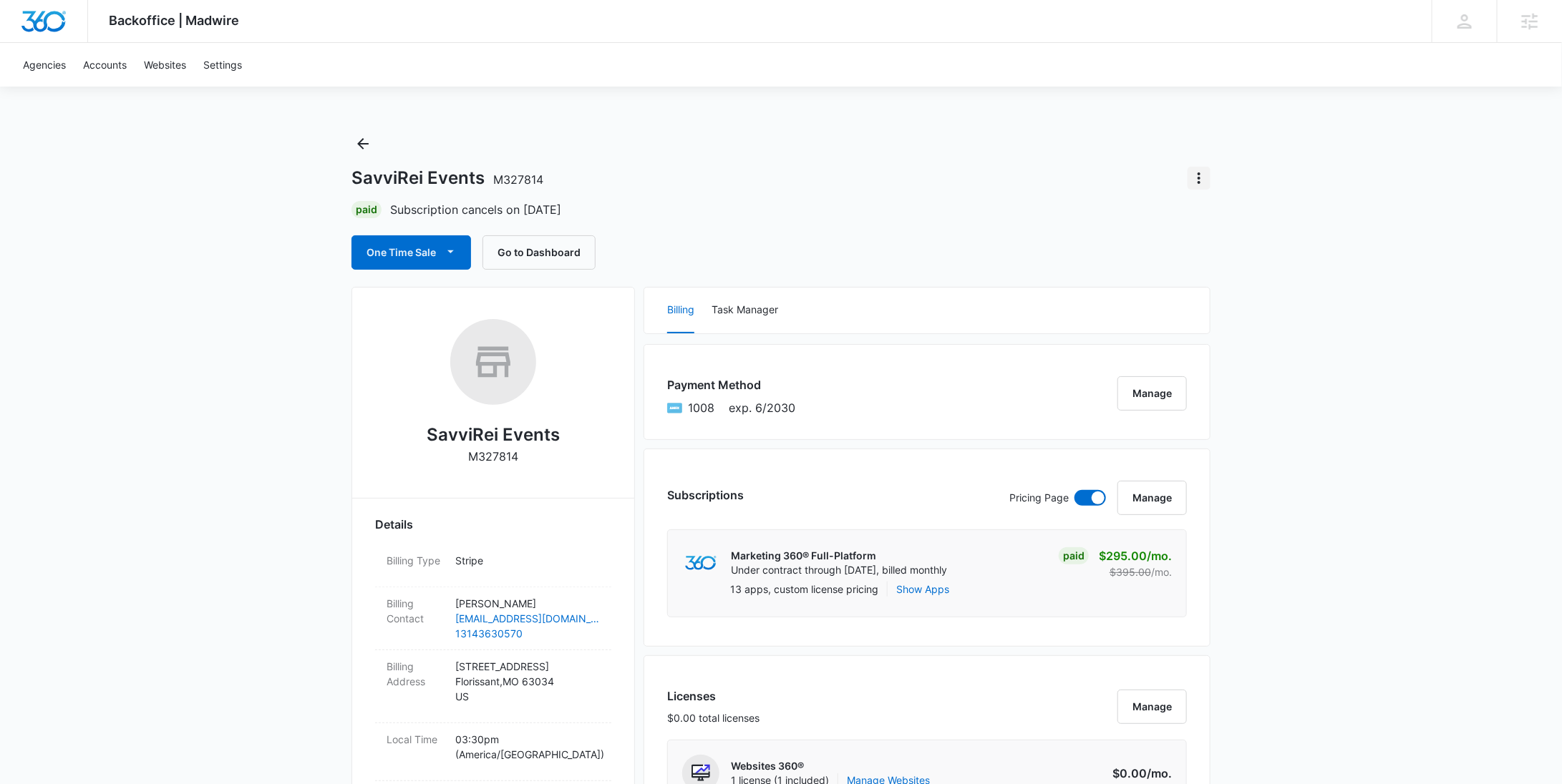
click at [1206, 178] on icon "Actions" at bounding box center [1199, 178] width 17 height 17
click at [1245, 215] on div "Undo Cancellation" at bounding box center [1248, 218] width 85 height 10
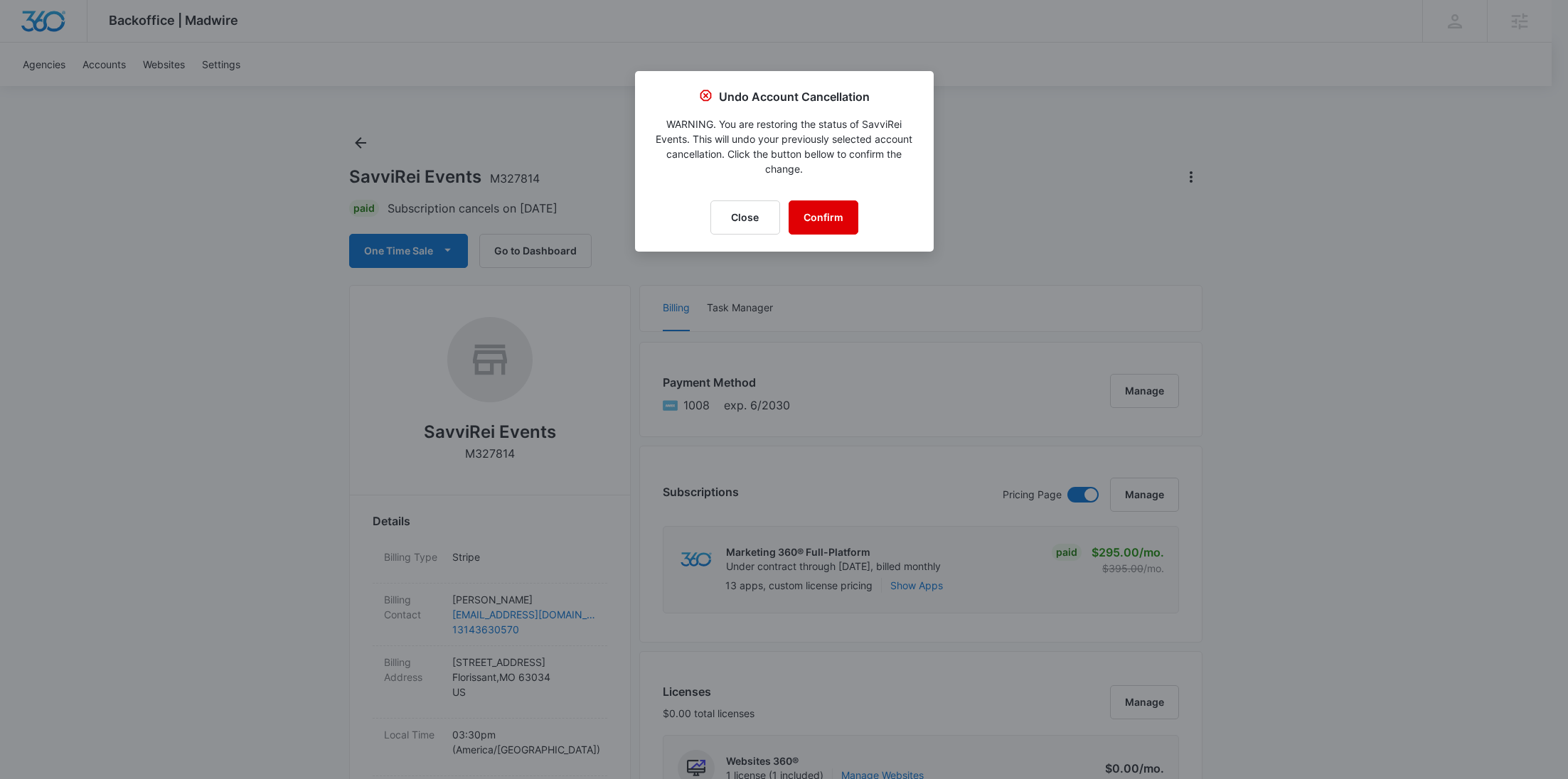
click at [847, 222] on button "Confirm" at bounding box center [823, 217] width 69 height 34
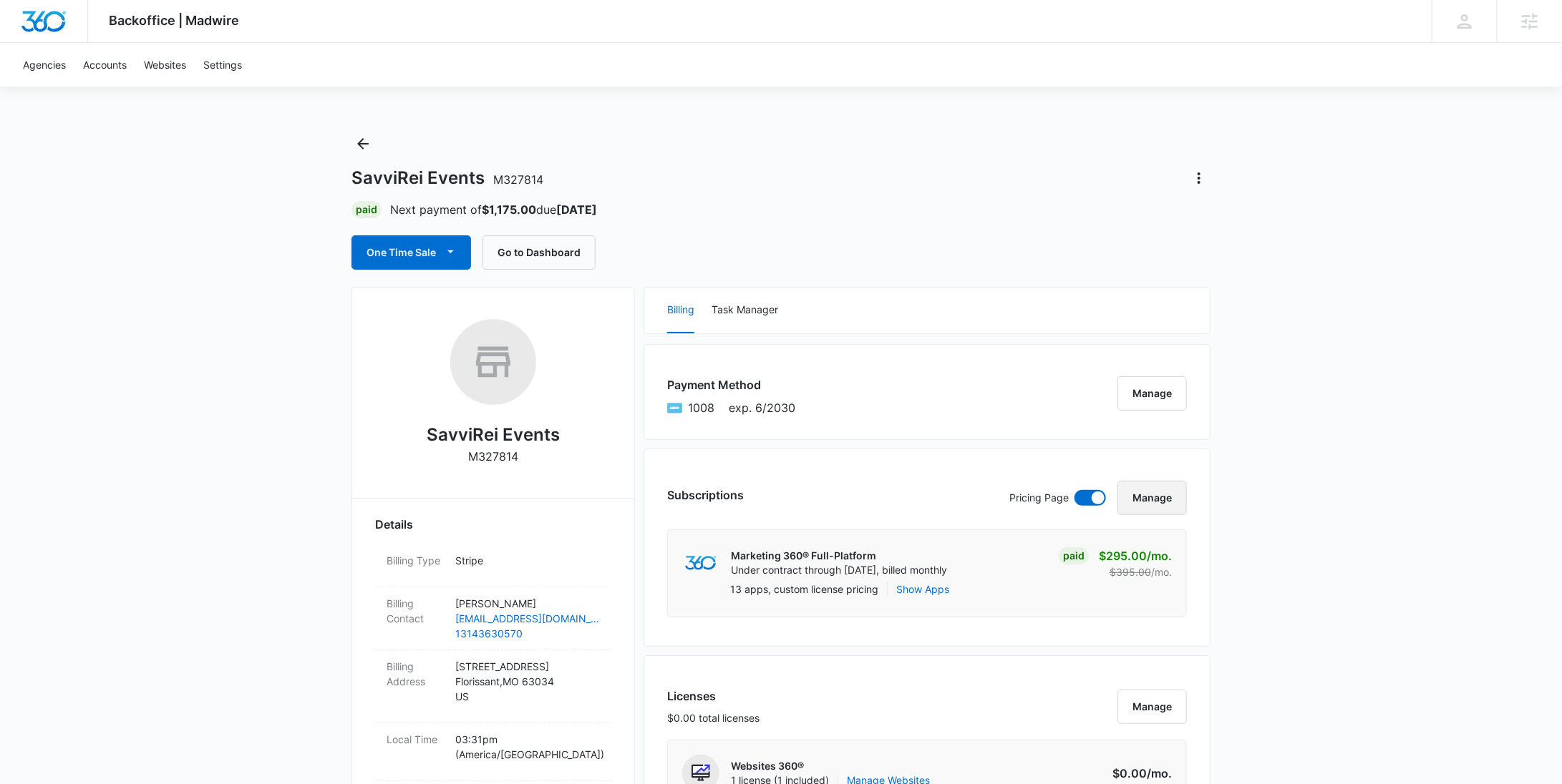
click at [1142, 495] on button "Manage" at bounding box center [1153, 497] width 70 height 34
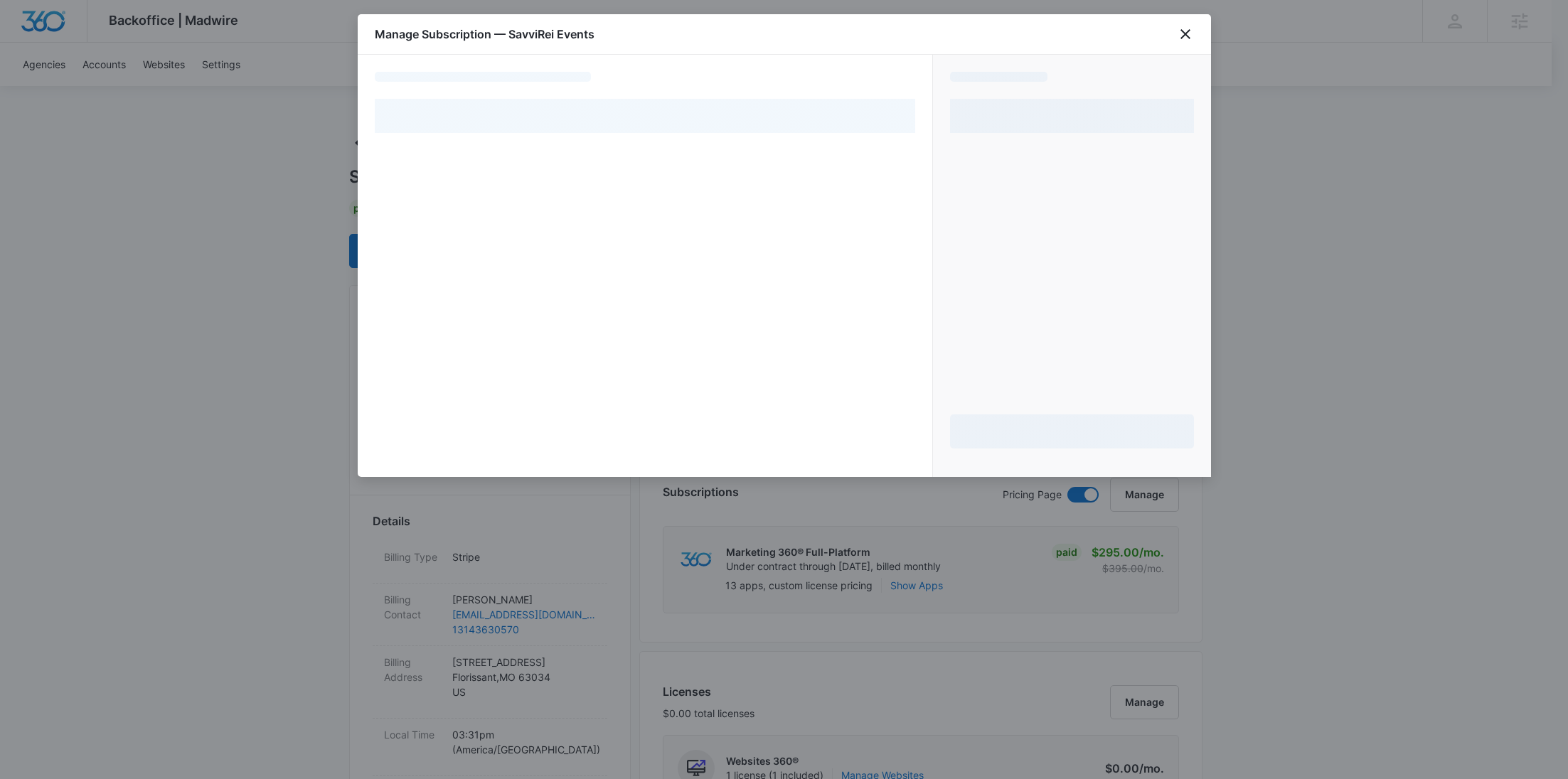
select select "pm_1Rta4YA4n8RTgNjU9eNq4kRe"
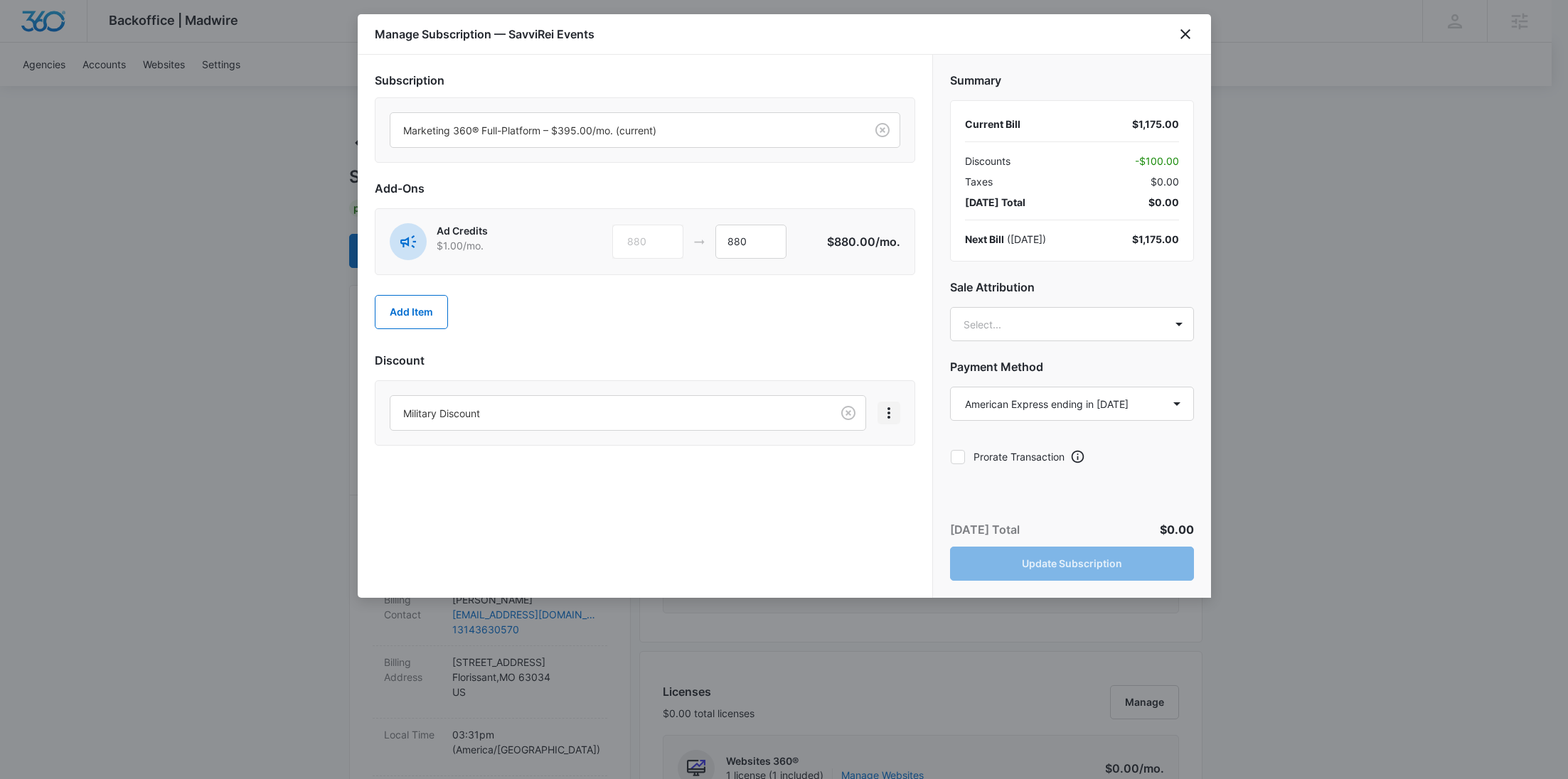
click at [897, 411] on icon "View More" at bounding box center [888, 413] width 17 height 17
click at [899, 443] on button "Remove discount" at bounding box center [944, 452] width 132 height 22
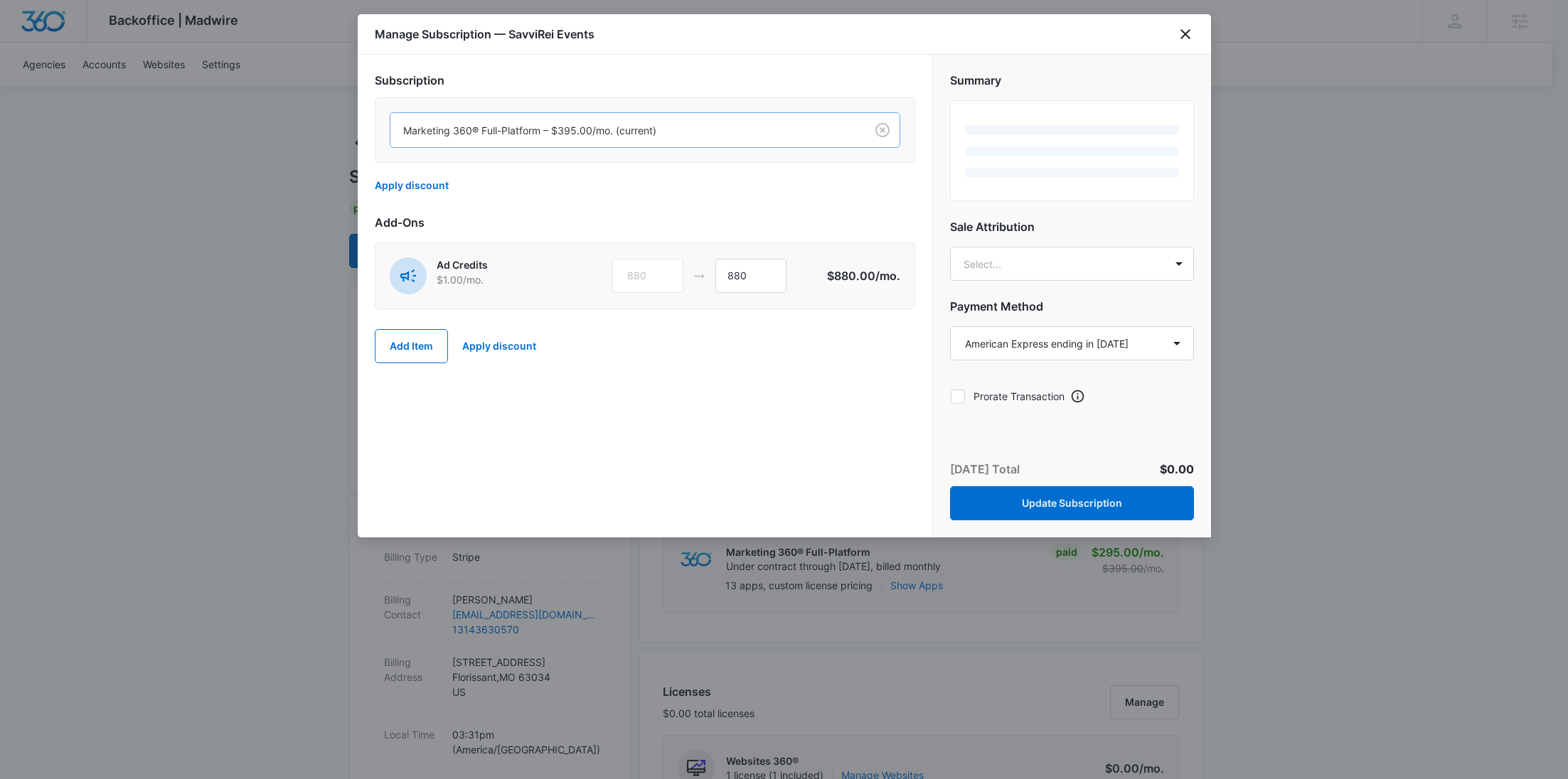
click at [655, 132] on div at bounding box center [625, 130] width 443 height 18
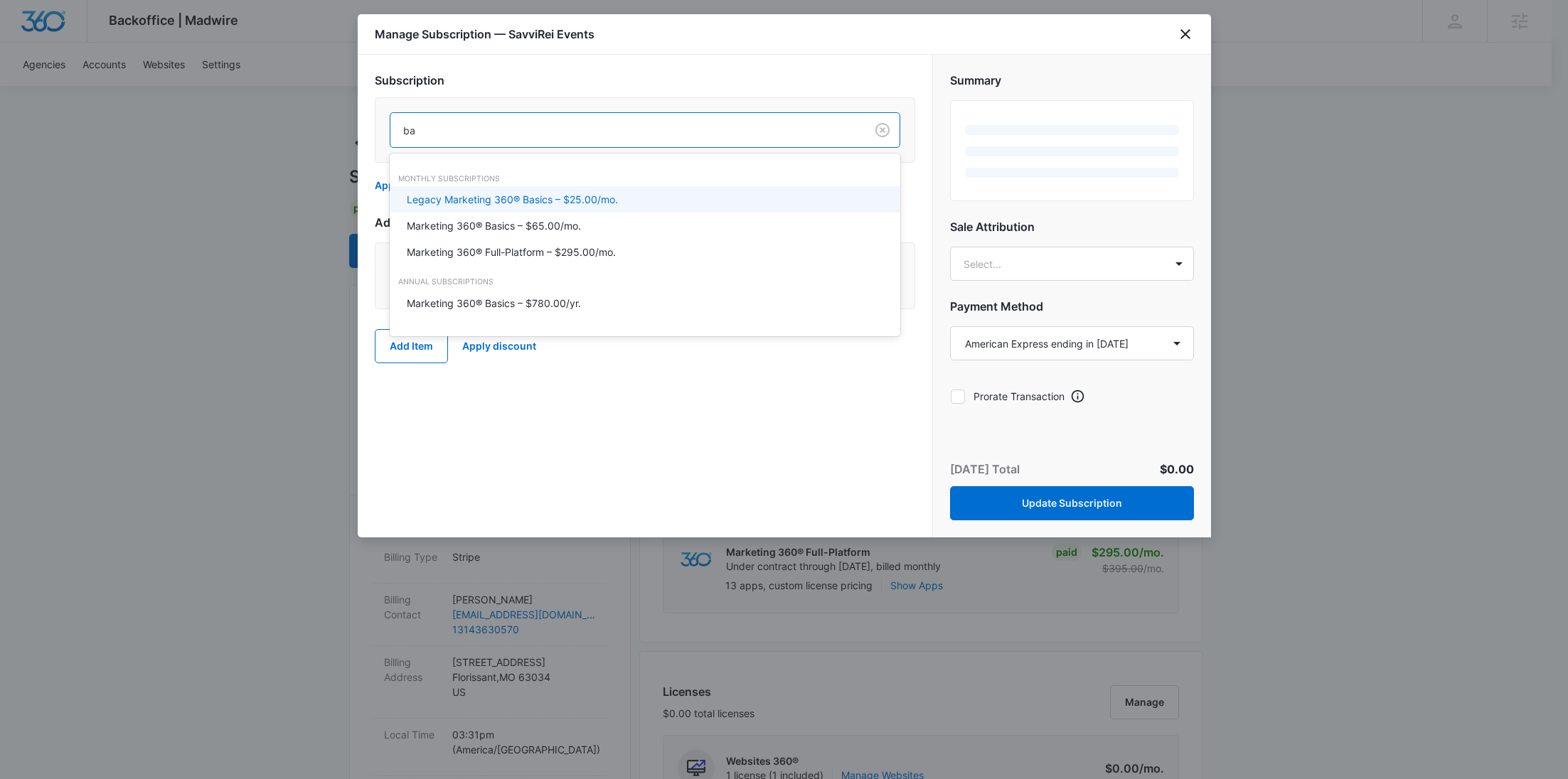
type input "bas"
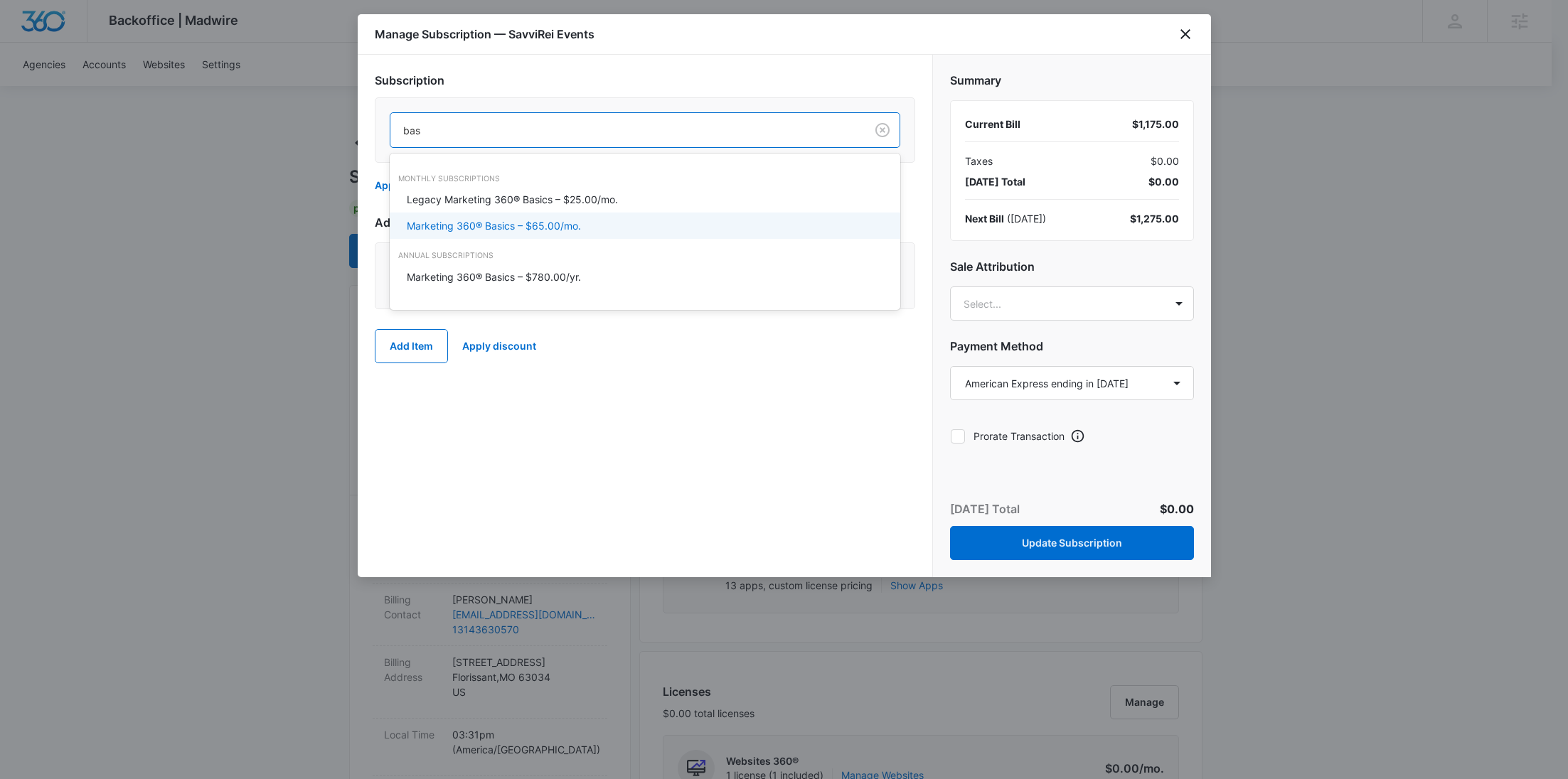
click at [597, 226] on div "Marketing 360® Basics – $65.00/mo." at bounding box center [643, 225] width 473 height 15
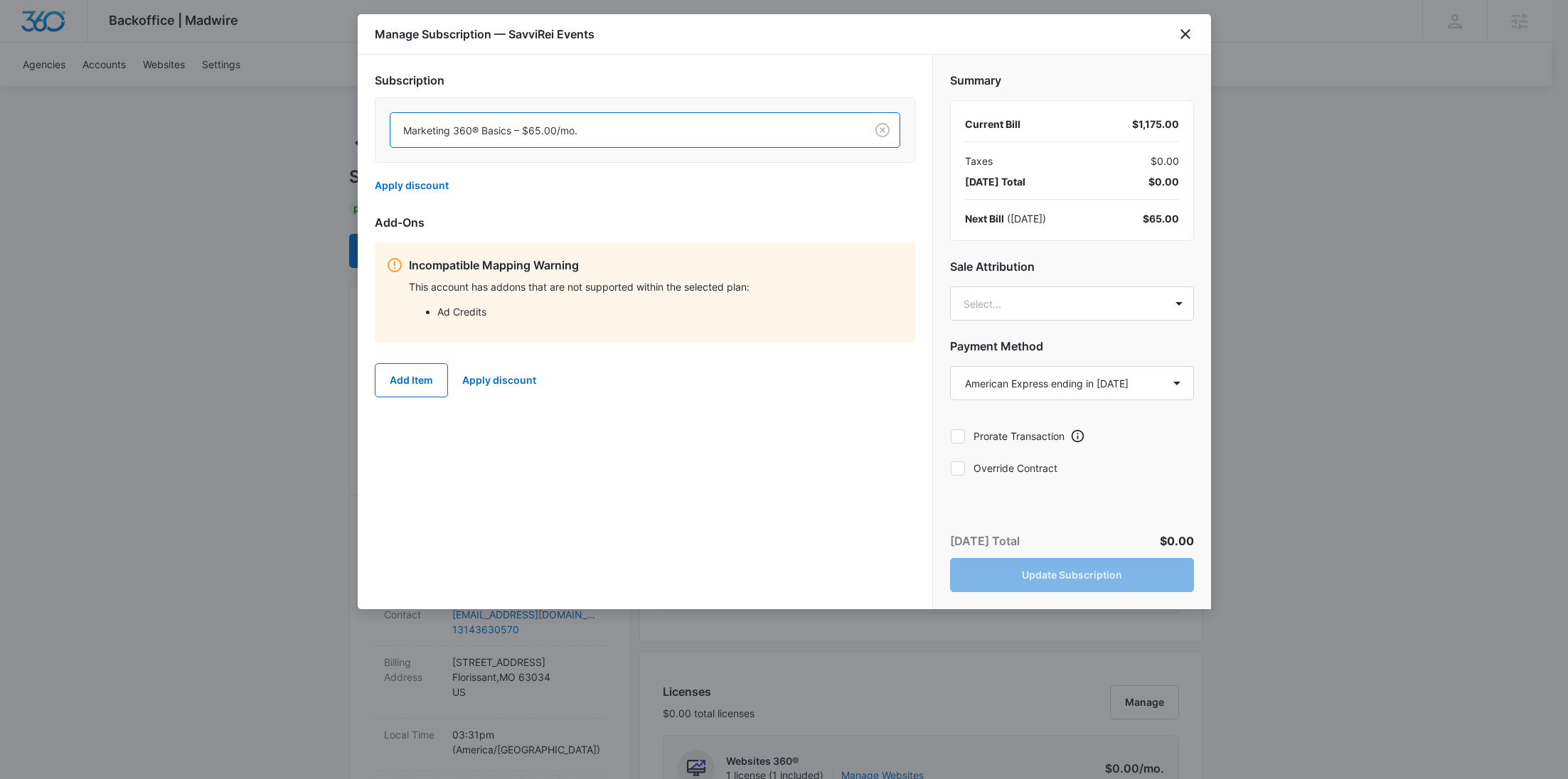
click at [1024, 464] on label "Override Contract" at bounding box center [1072, 468] width 244 height 15
click at [951, 468] on input "Override Contract" at bounding box center [950, 468] width 1 height 1
checkbox input "true"
click at [1085, 578] on button "Update Subscription" at bounding box center [1072, 575] width 244 height 34
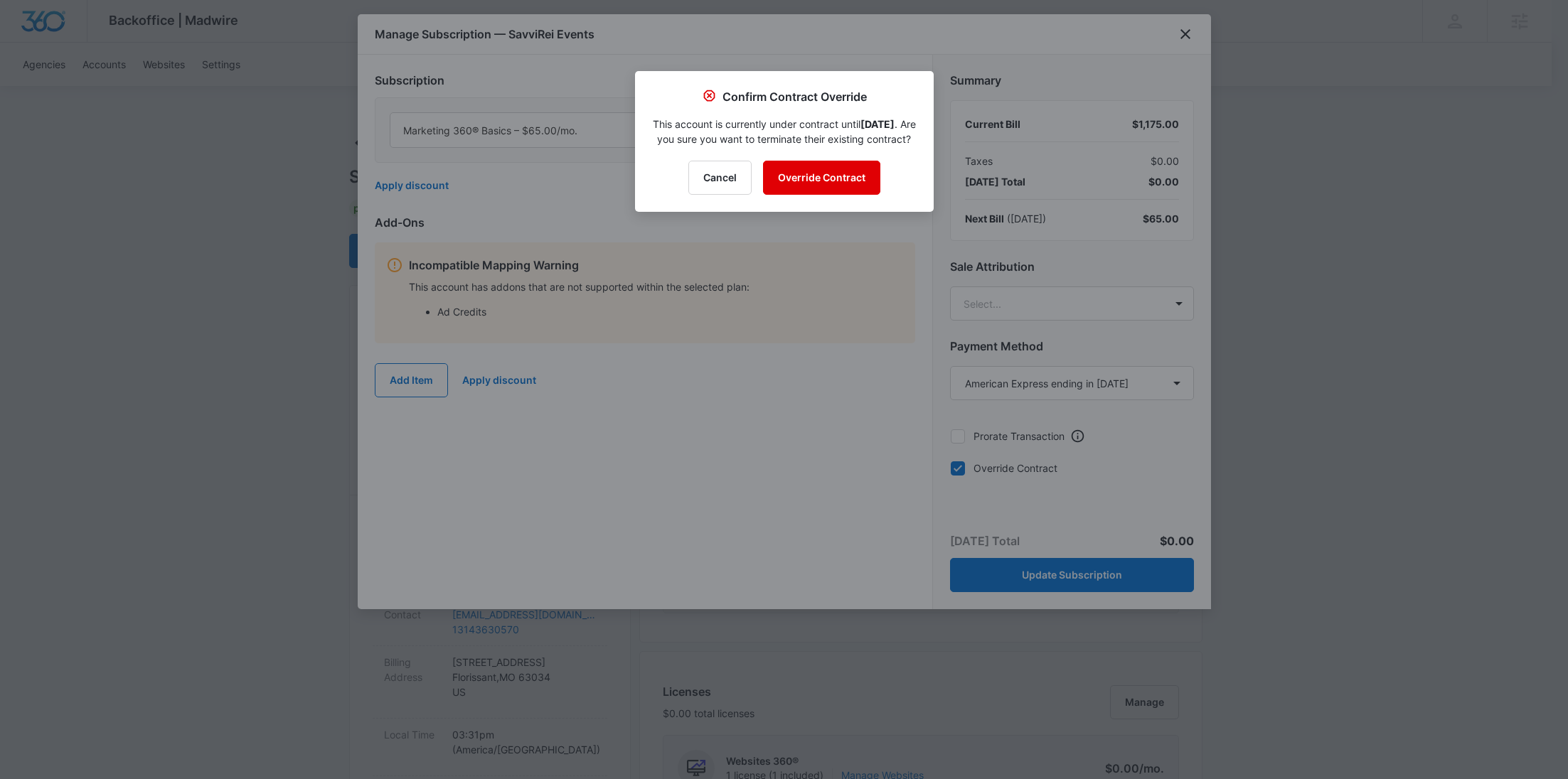
click at [837, 195] on button "Override Contract" at bounding box center [822, 177] width 118 height 34
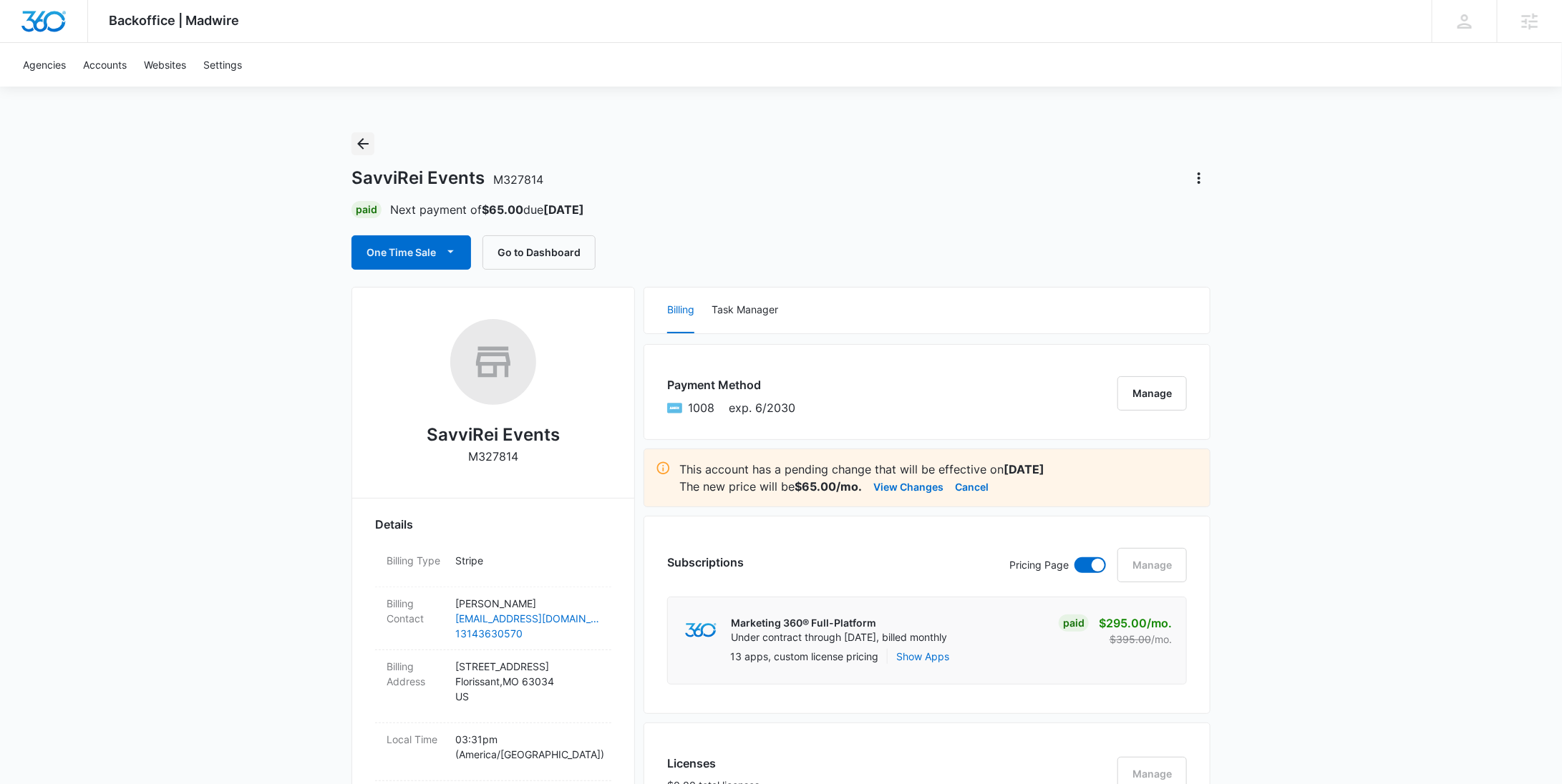
click at [361, 138] on icon "Back" at bounding box center [363, 144] width 17 height 17
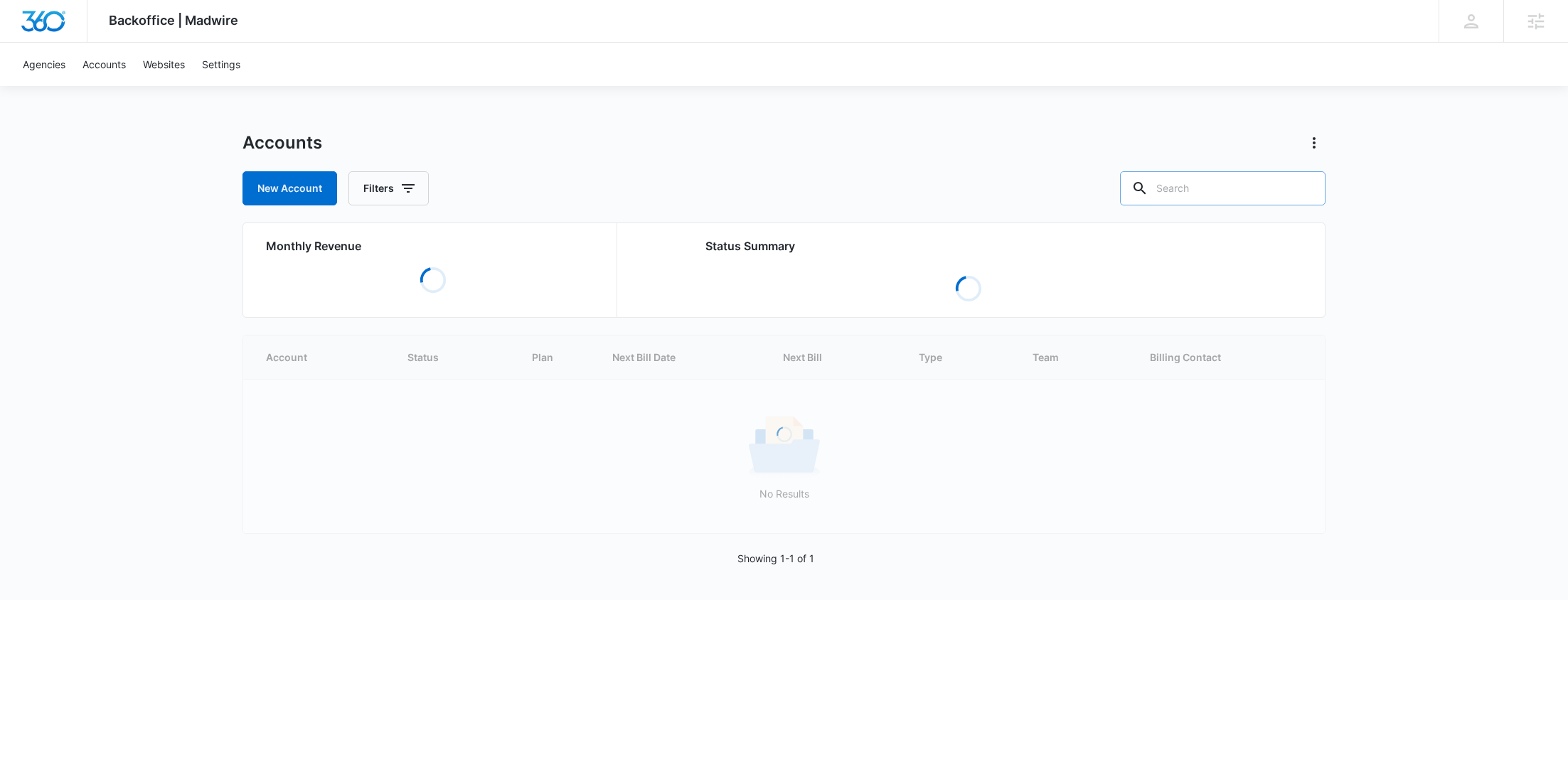
click at [1248, 191] on input "text" at bounding box center [1222, 188] width 205 height 34
paste input "M17676"
type input "M17676"
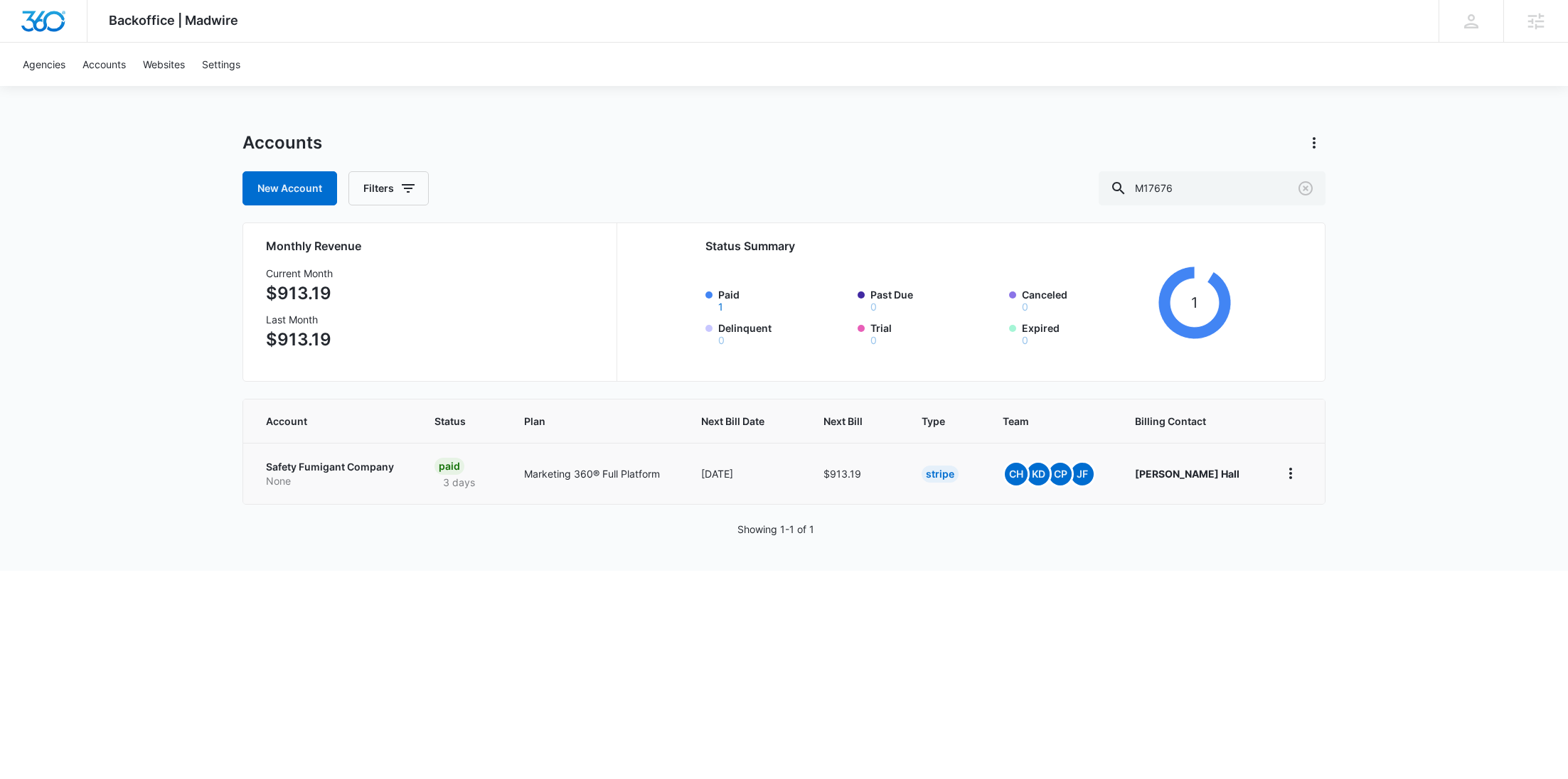
click at [354, 476] on p "None" at bounding box center [333, 481] width 134 height 14
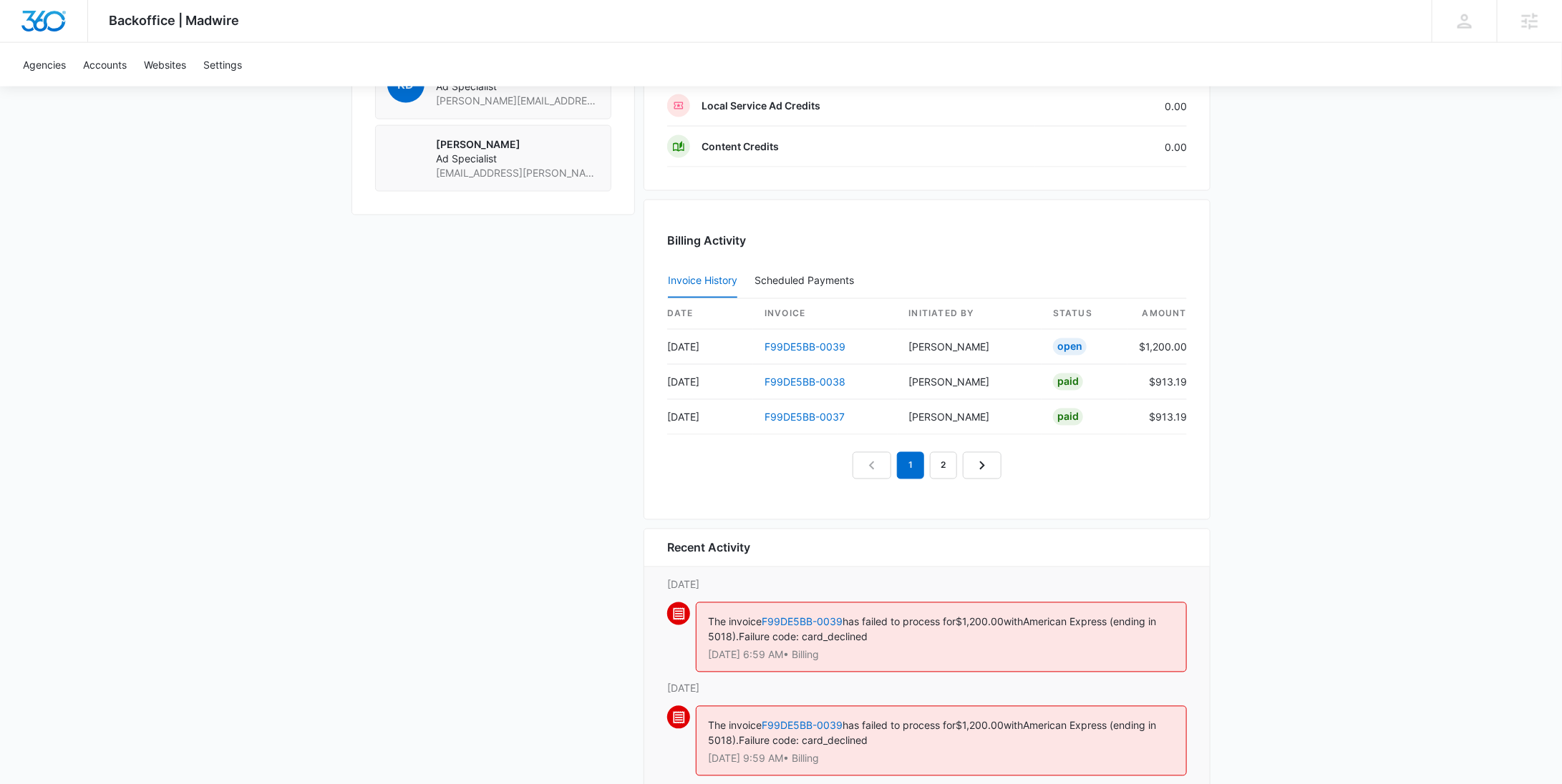
scroll to position [1245, 0]
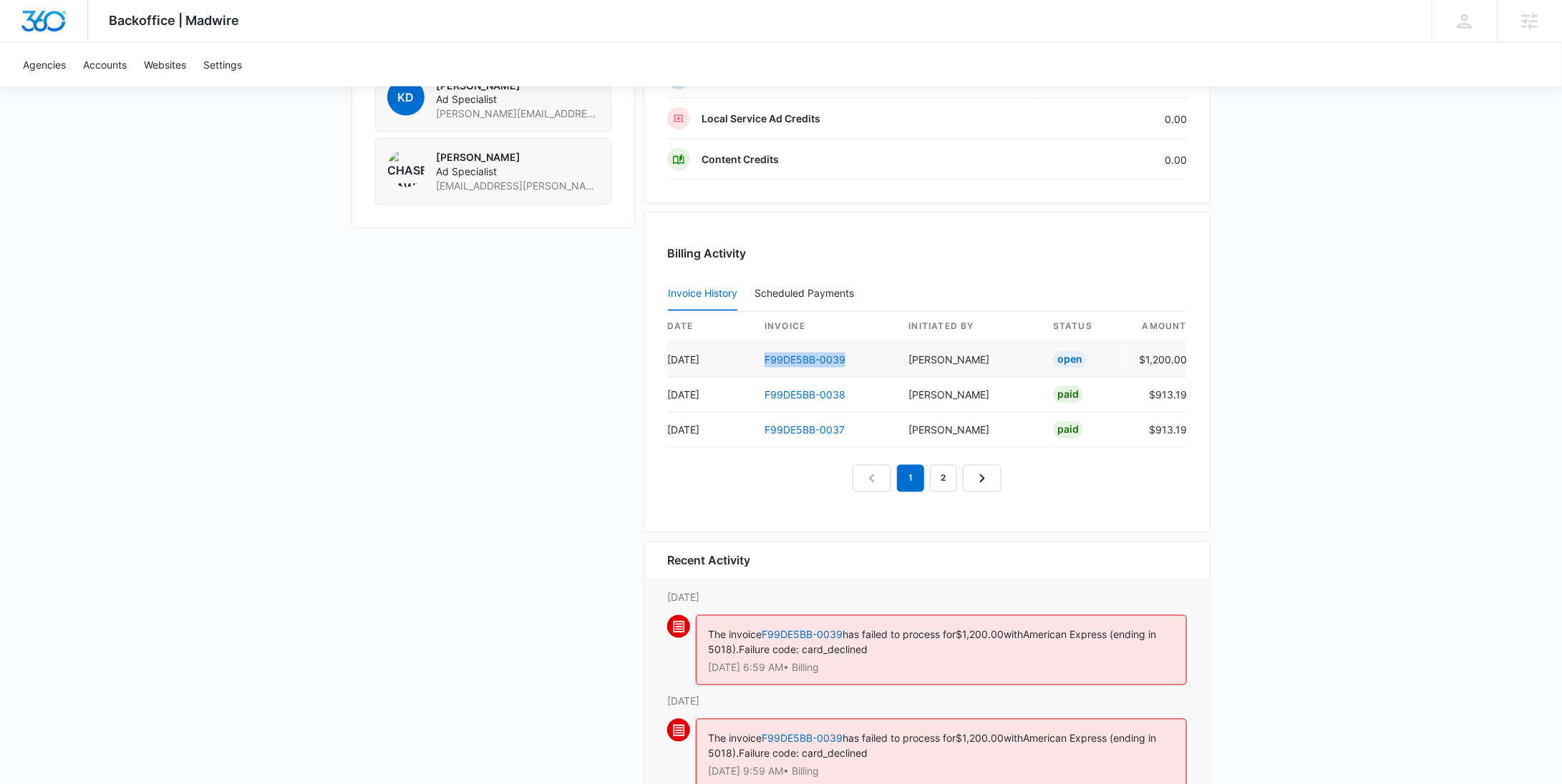
drag, startPoint x: 870, startPoint y: 358, endPoint x: 759, endPoint y: 356, distance: 111.0
click at [759, 356] on td "F99DE5BB-0039" at bounding box center [826, 360] width 145 height 35
copy link "F99DE5BB-0039"
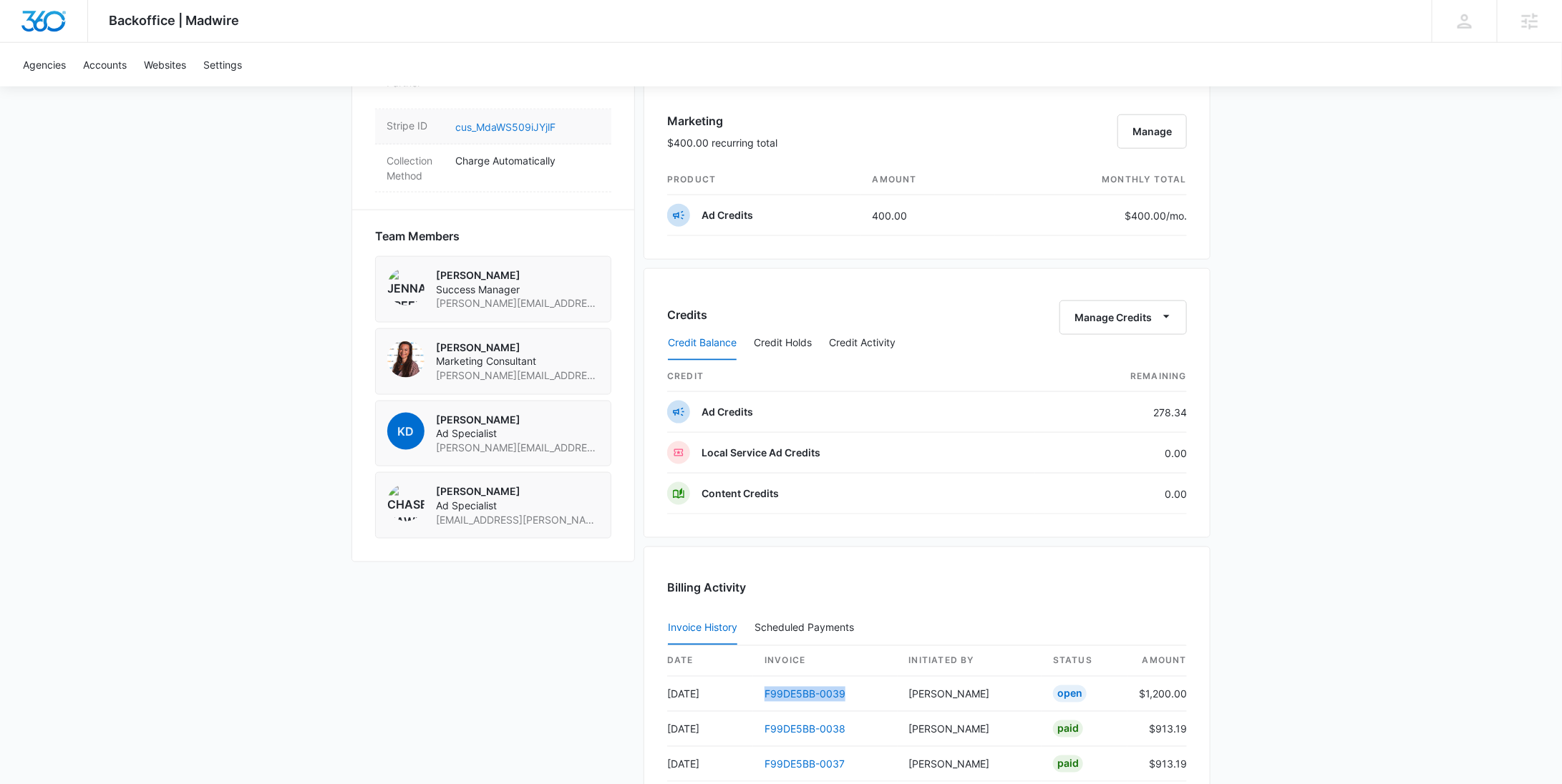
click at [515, 121] on link "cus_MdaWS509iJYjlF" at bounding box center [505, 127] width 100 height 12
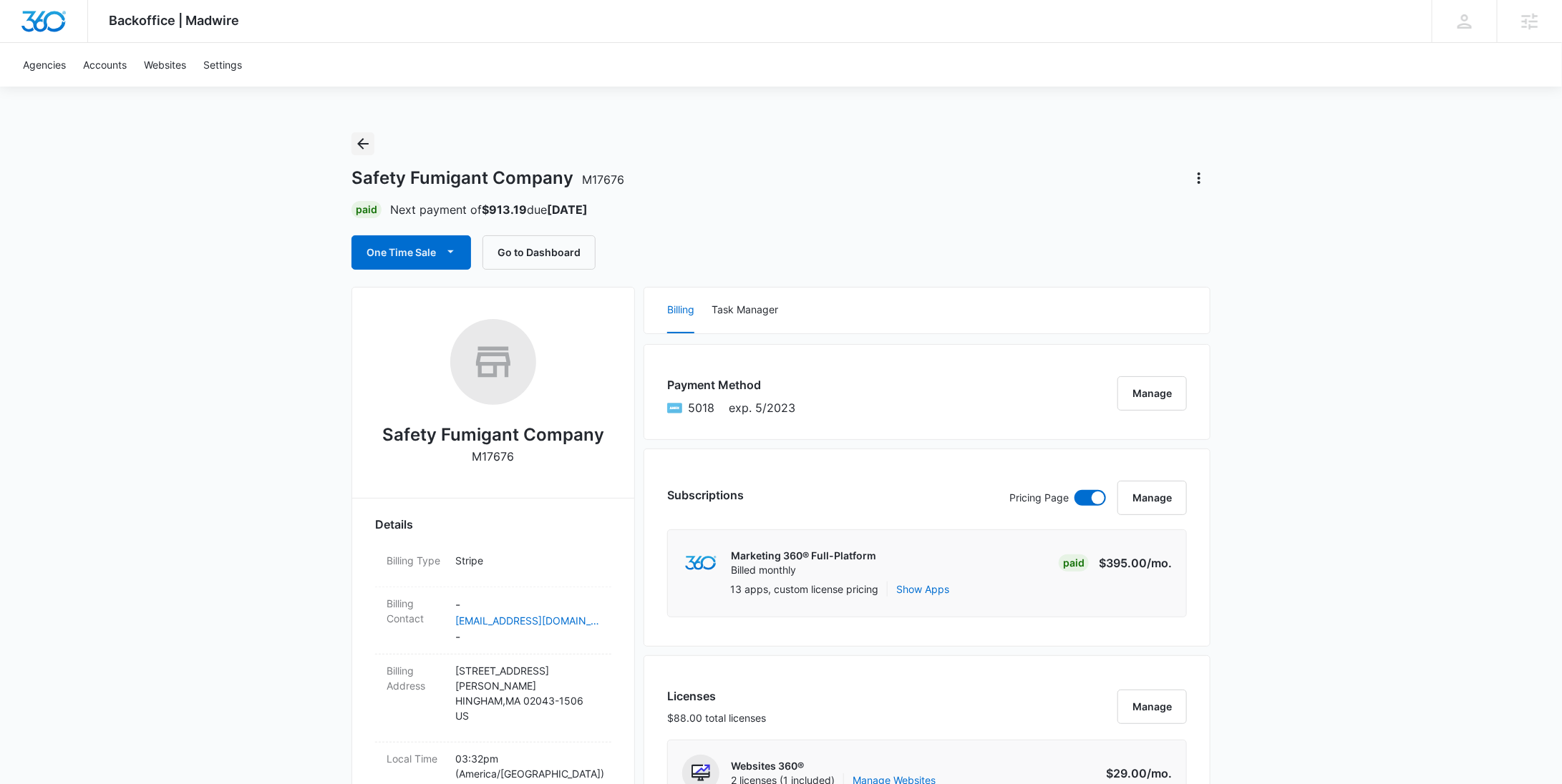
click at [365, 147] on icon "Back" at bounding box center [363, 144] width 17 height 17
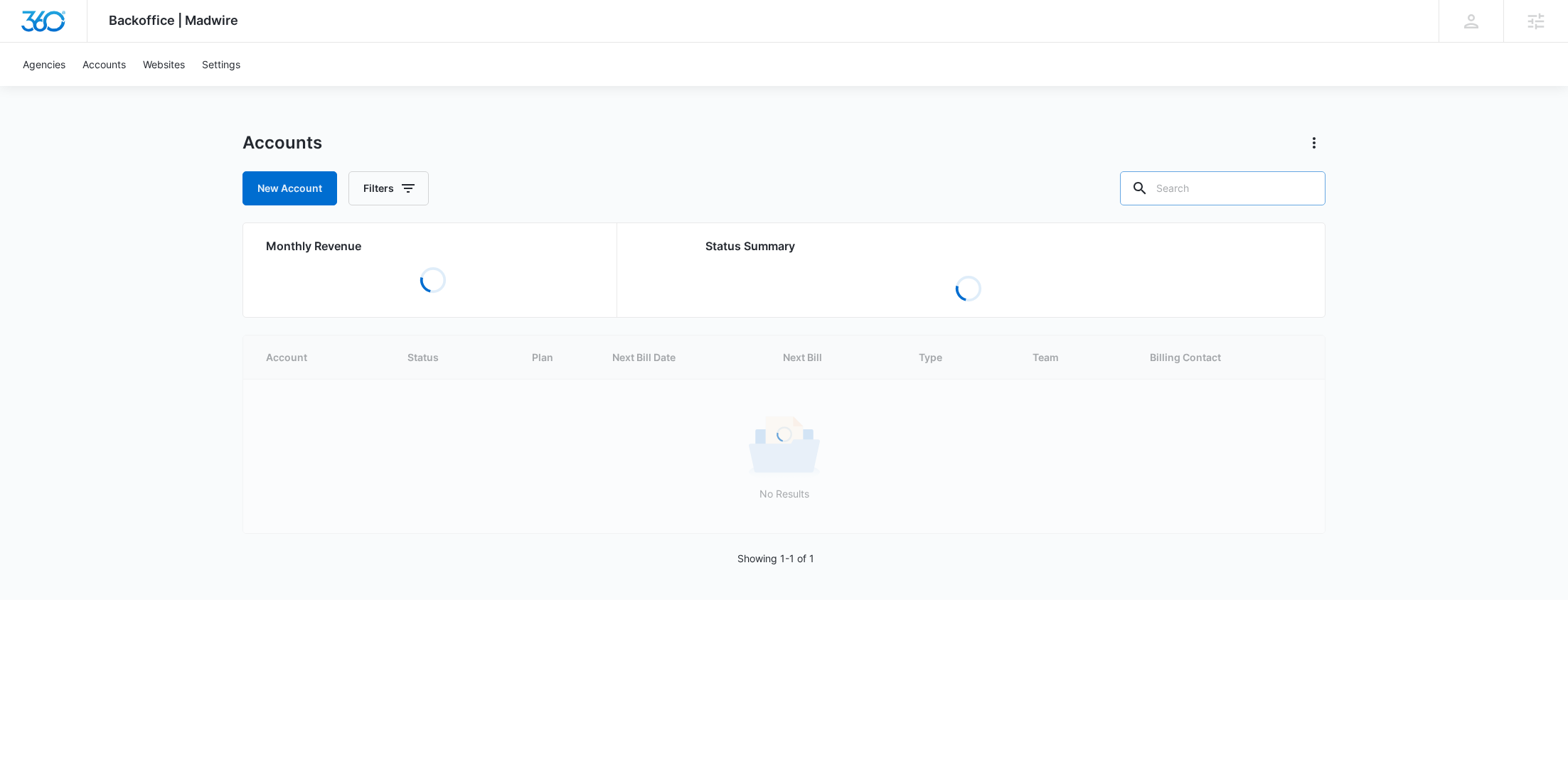
click at [1283, 182] on input "text" at bounding box center [1222, 188] width 205 height 34
paste input "M9920"
type input "M9920"
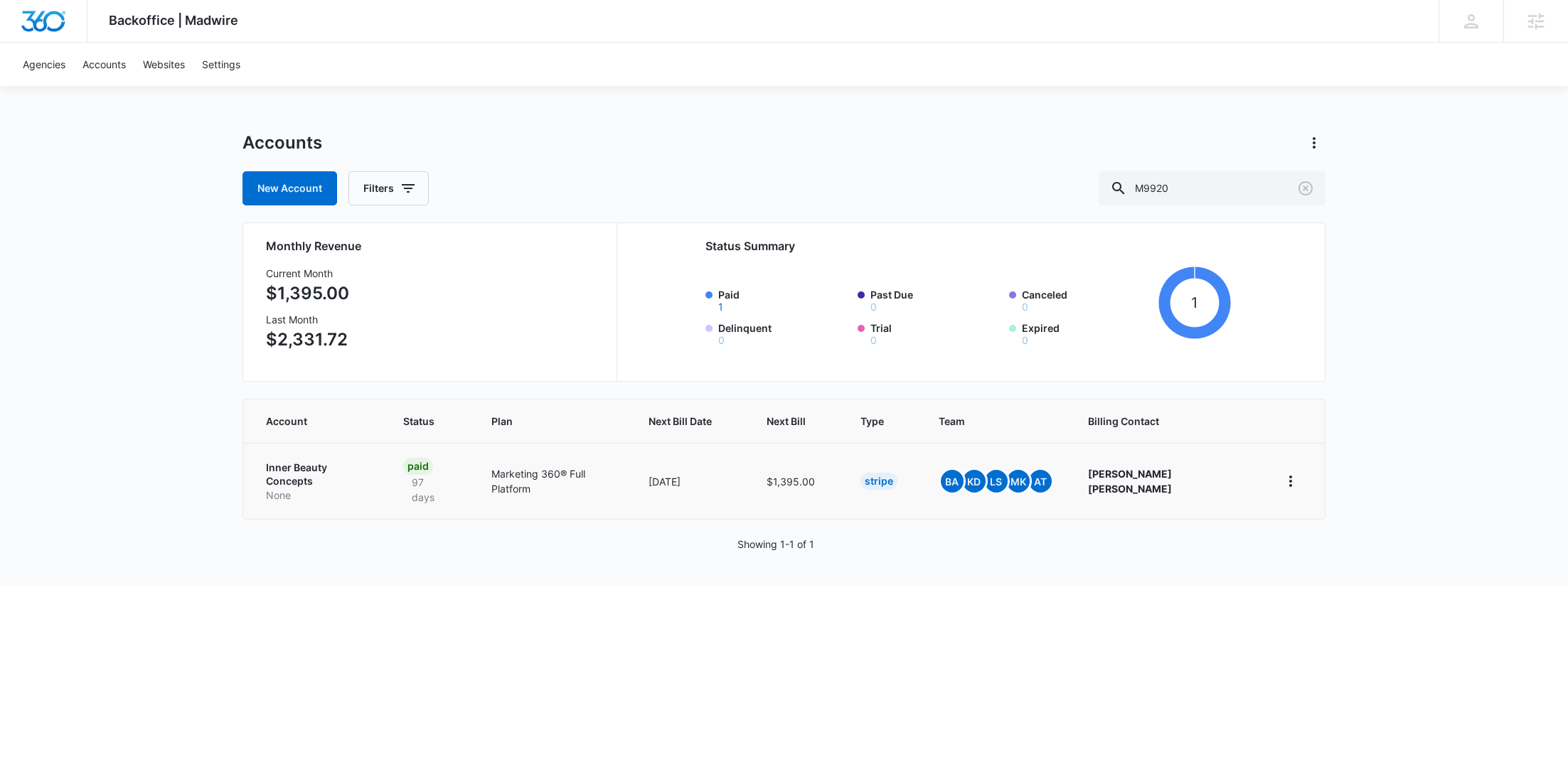
click at [332, 468] on p "Inner Beauty Concepts" at bounding box center [318, 474] width 104 height 28
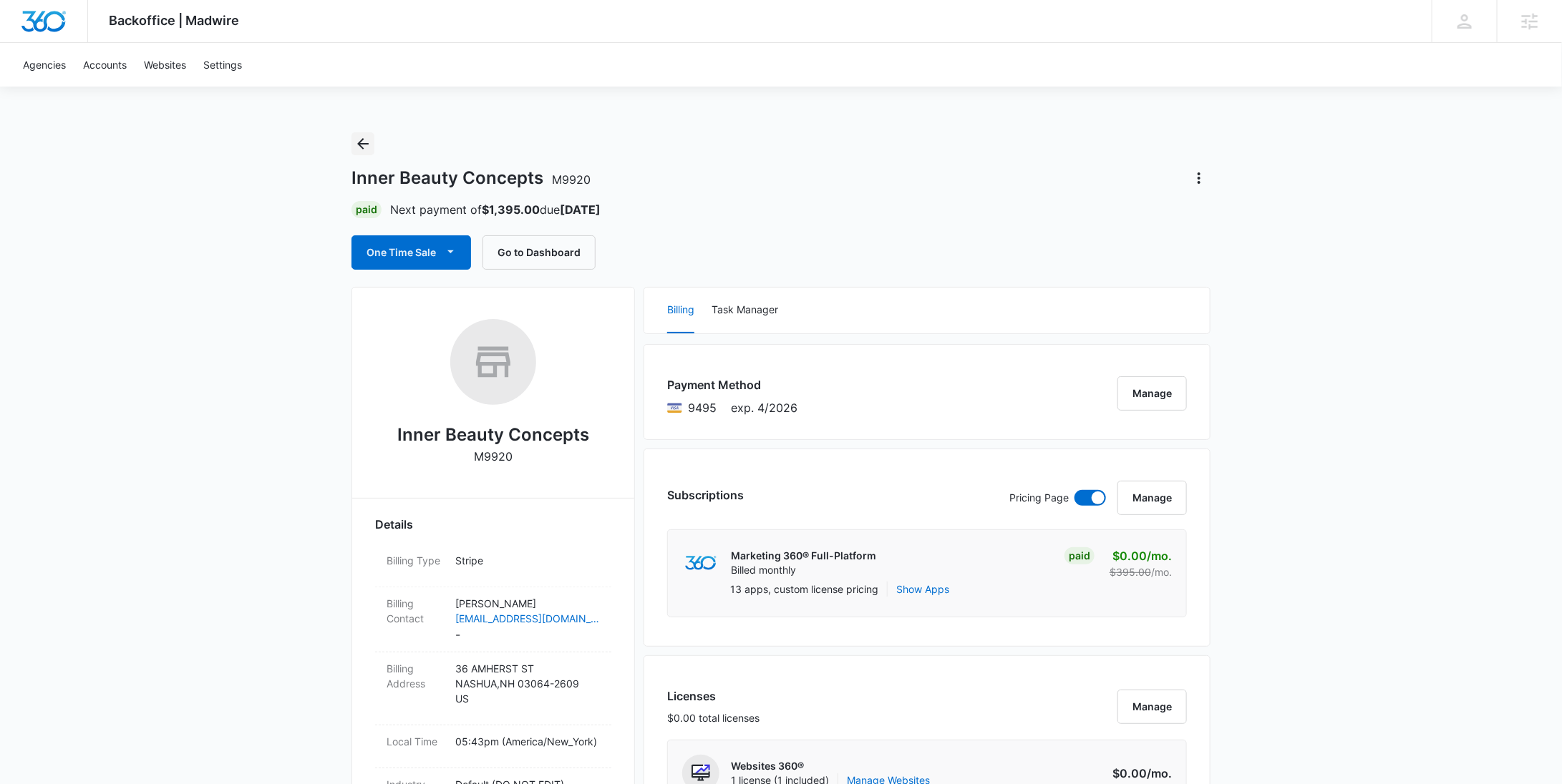
click at [368, 148] on icon "Back" at bounding box center [363, 144] width 17 height 17
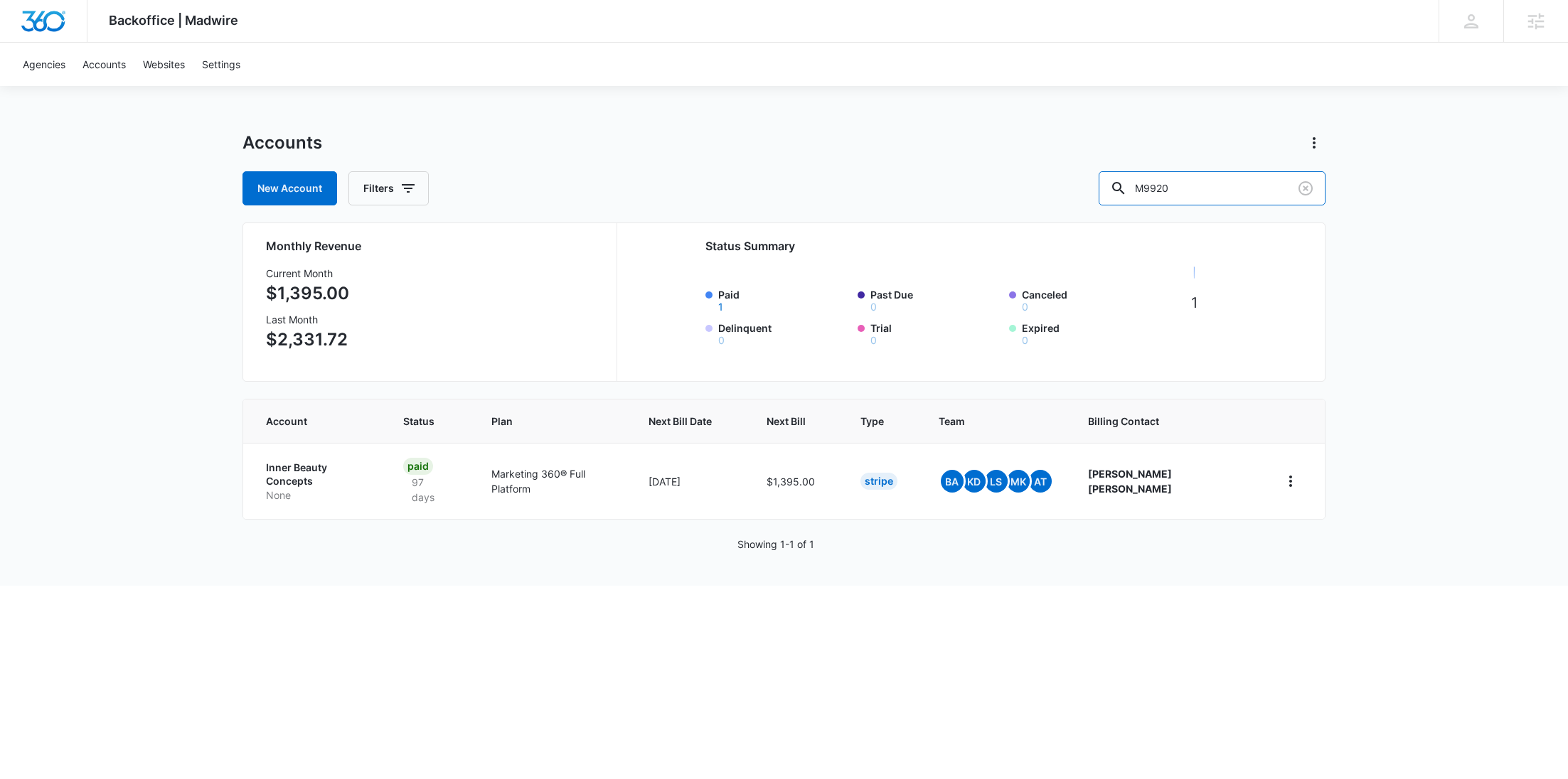
drag, startPoint x: 1248, startPoint y: 179, endPoint x: 1098, endPoint y: 187, distance: 150.2
click at [1098, 187] on div "New Account Filters M9920" at bounding box center [783, 188] width 1083 height 34
paste input "31"
type input "M9931"
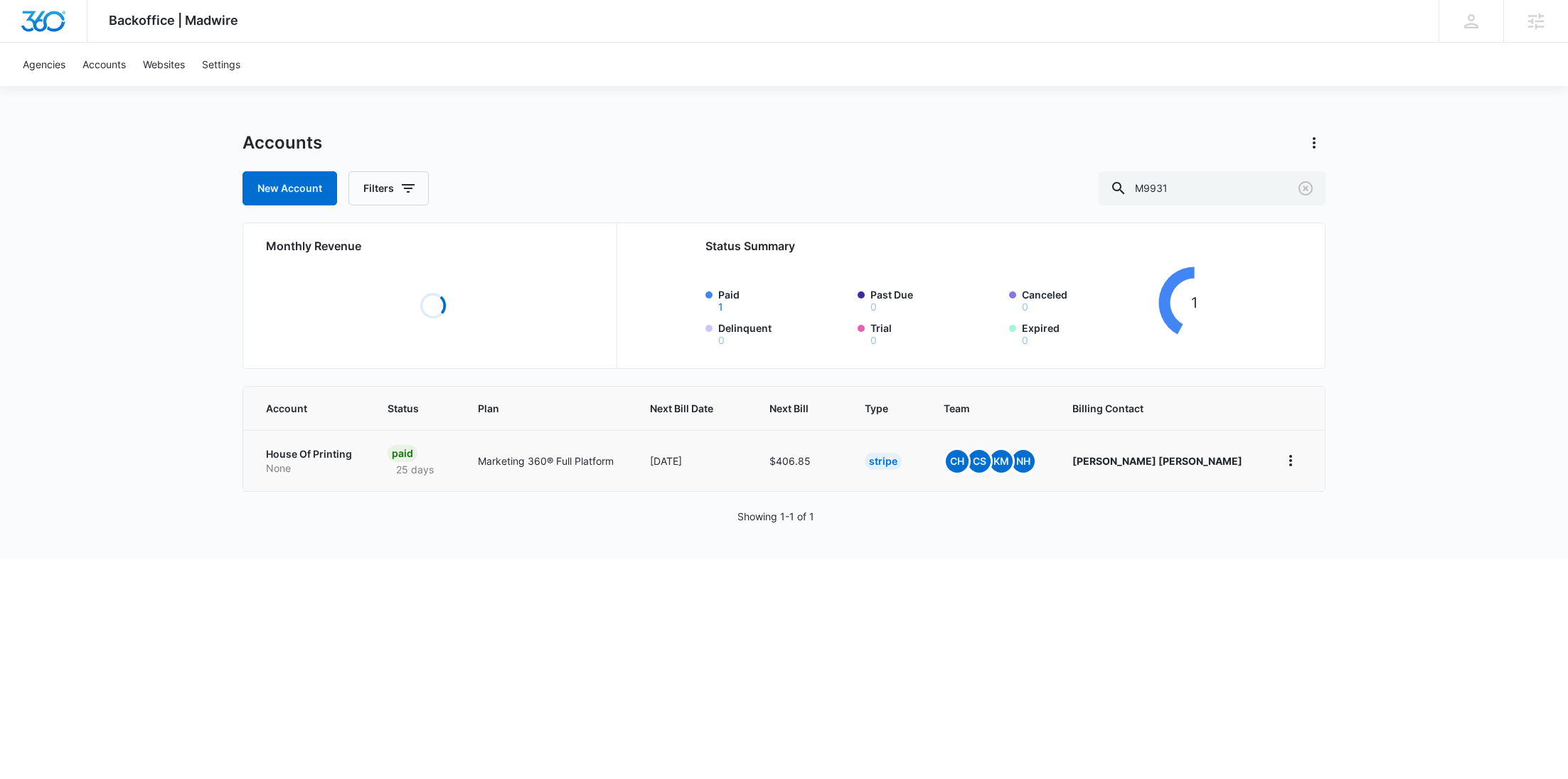
click at [291, 492] on td "House Of Printing None" at bounding box center [306, 460] width 127 height 61
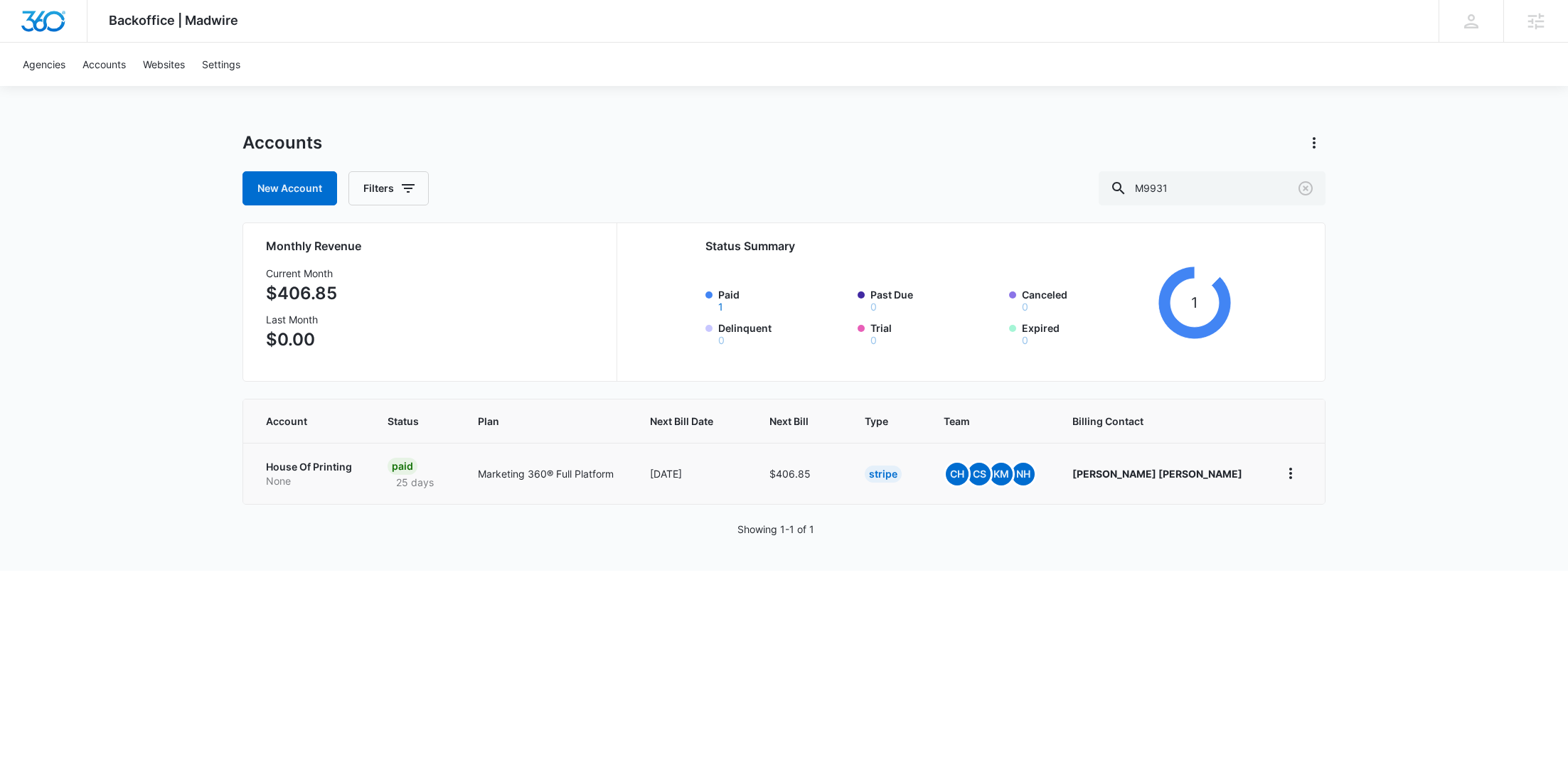
click at [291, 468] on p "House Of Printing" at bounding box center [310, 467] width 88 height 14
